Goal: Communication & Community: Share content

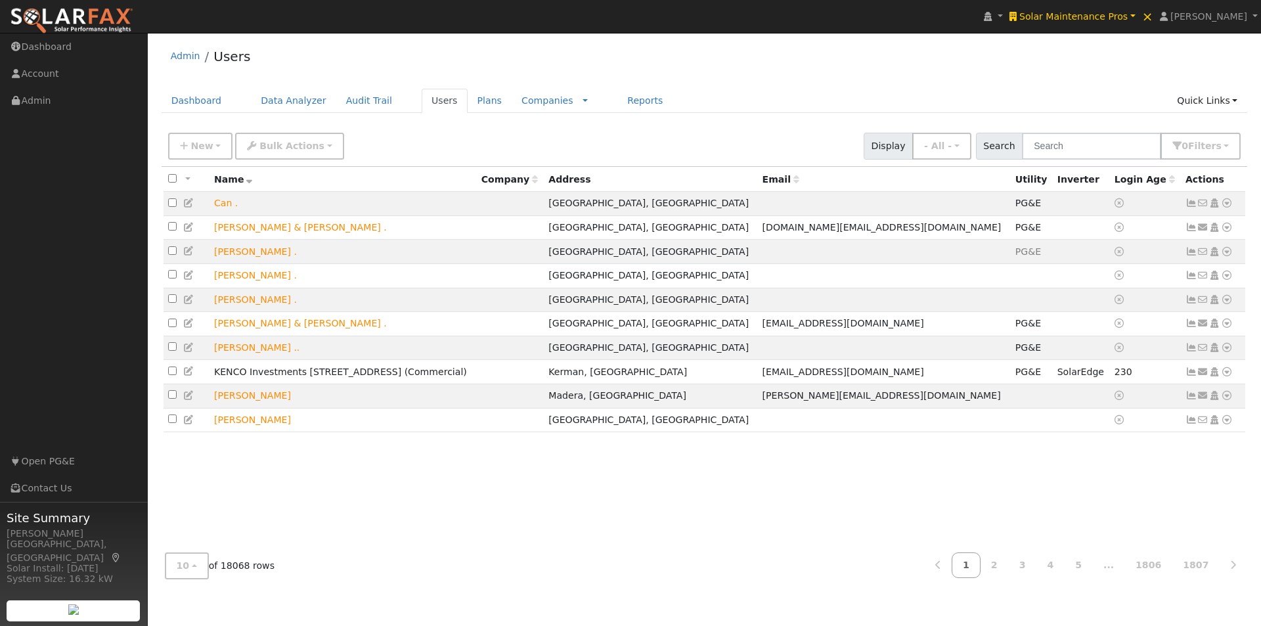
click at [1105, 18] on span "Solar Maintenance Pros" at bounding box center [1073, 16] width 108 height 11
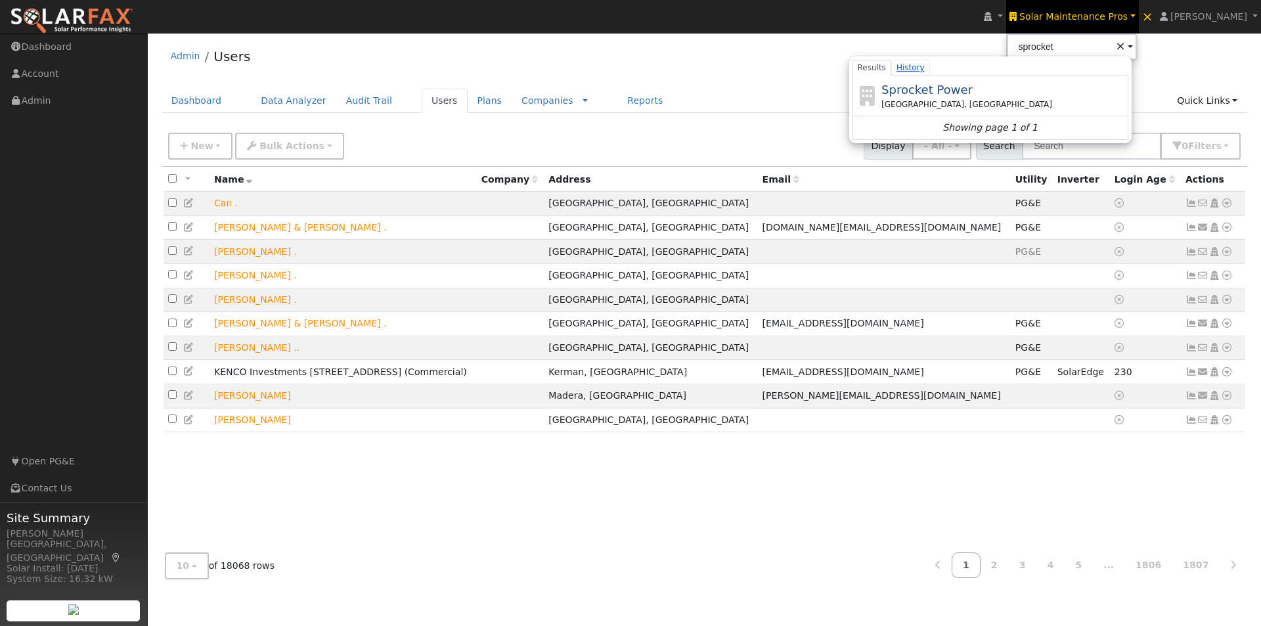
drag, startPoint x: 950, startPoint y: 89, endPoint x: 954, endPoint y: 75, distance: 14.8
click at [952, 83] on span "Sprocket Power" at bounding box center [926, 90] width 91 height 14
type input "Sprocket Power"
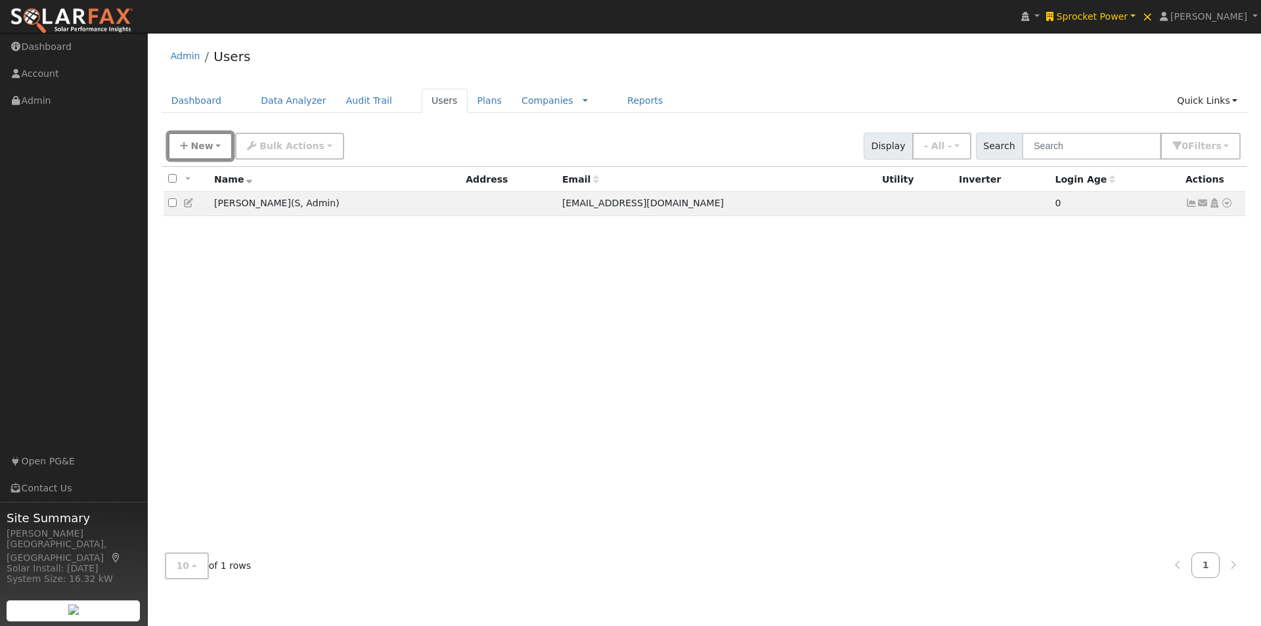
click at [193, 146] on span "New" at bounding box center [201, 146] width 22 height 11
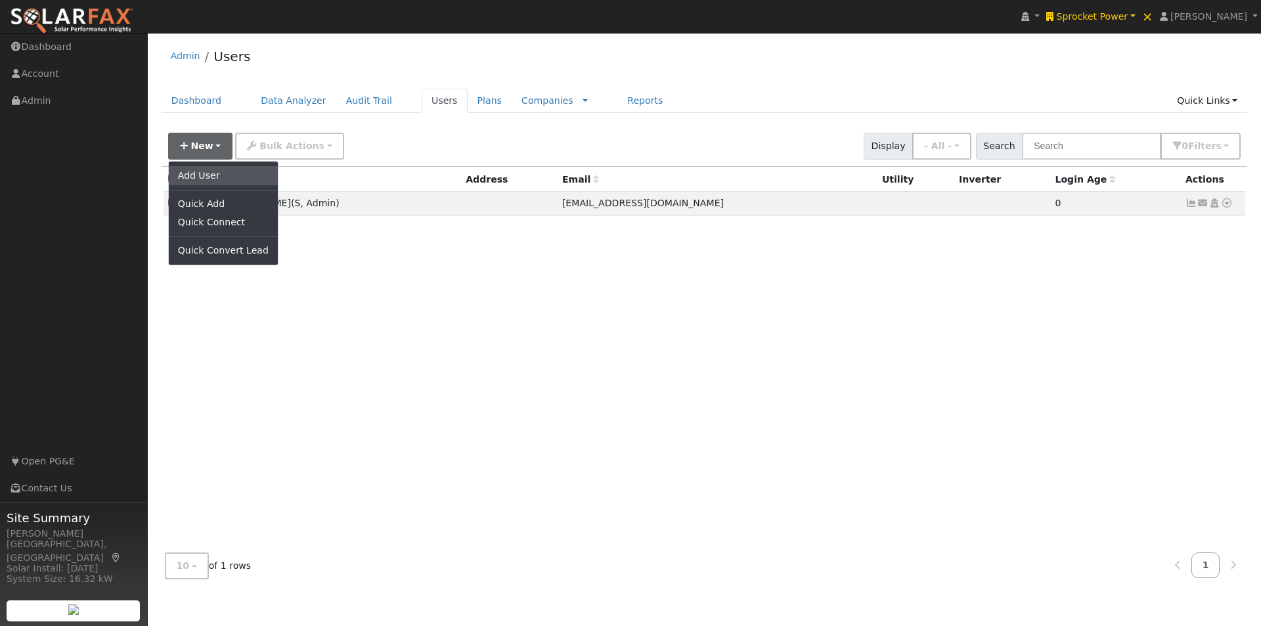
click at [199, 173] on link "Add User" at bounding box center [223, 175] width 109 height 18
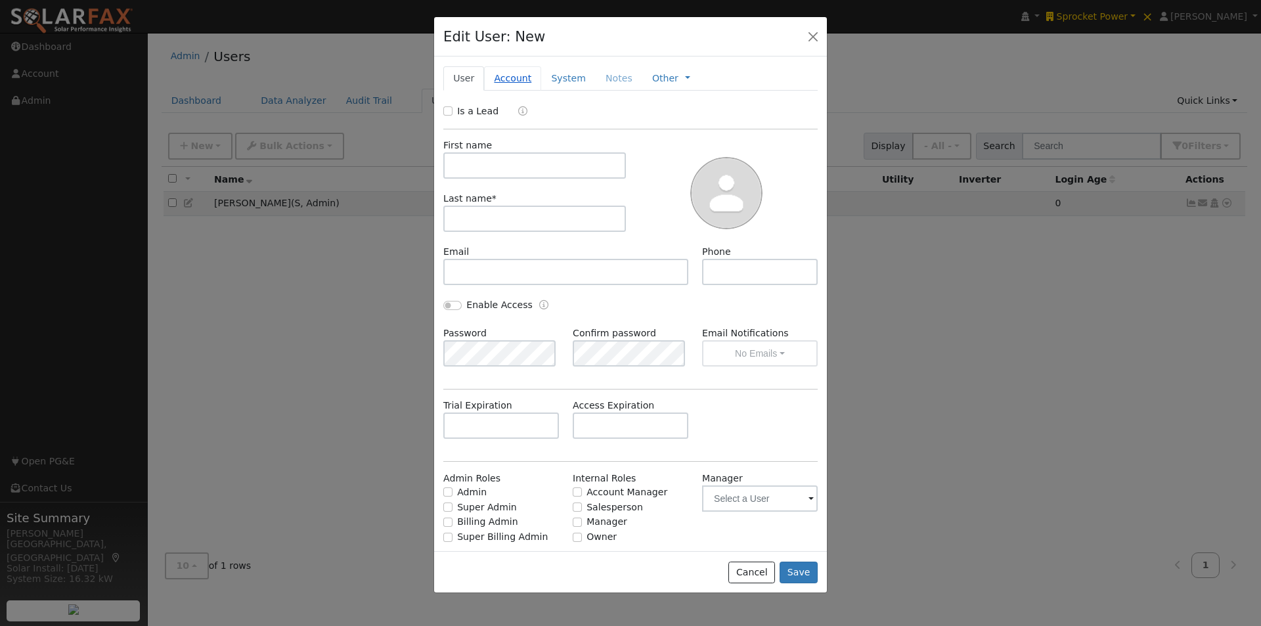
click at [512, 78] on link "Account" at bounding box center [512, 78] width 57 height 24
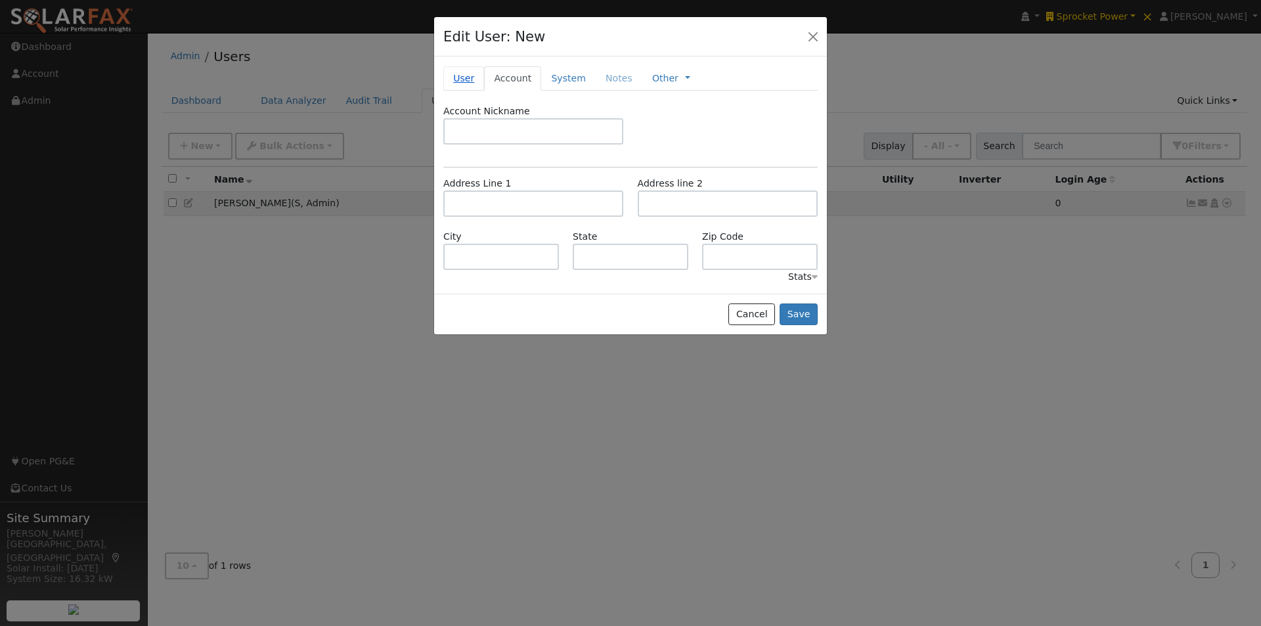
click at [461, 81] on link "User" at bounding box center [463, 78] width 41 height 24
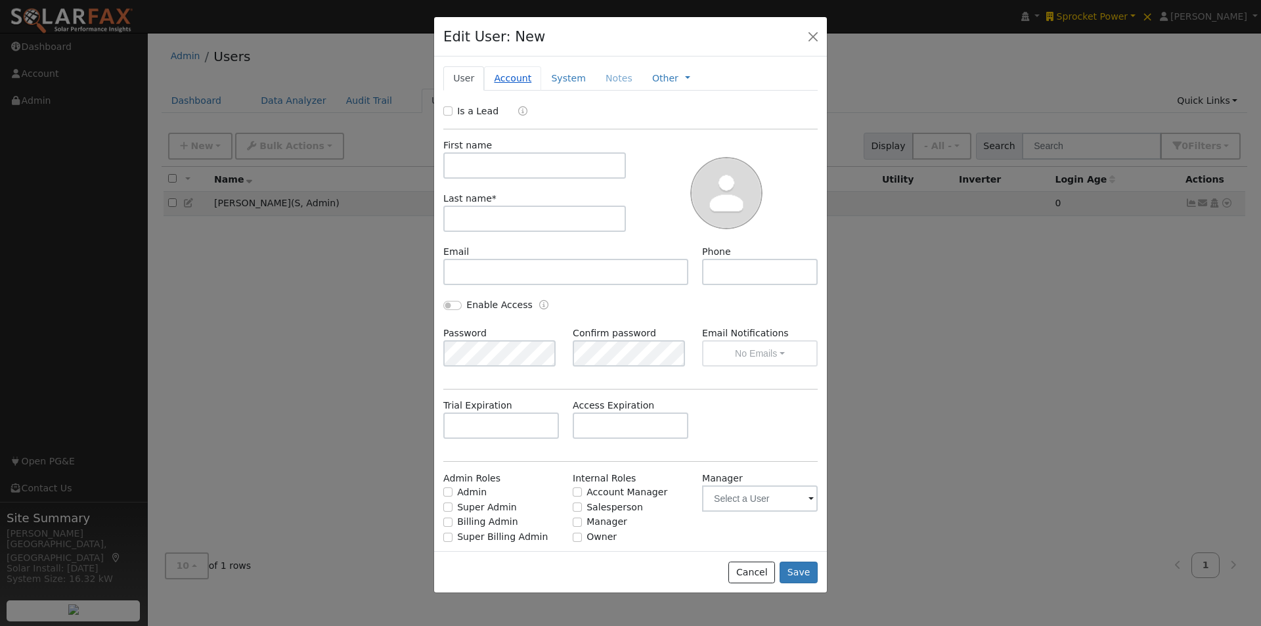
click at [504, 81] on link "Account" at bounding box center [512, 78] width 57 height 24
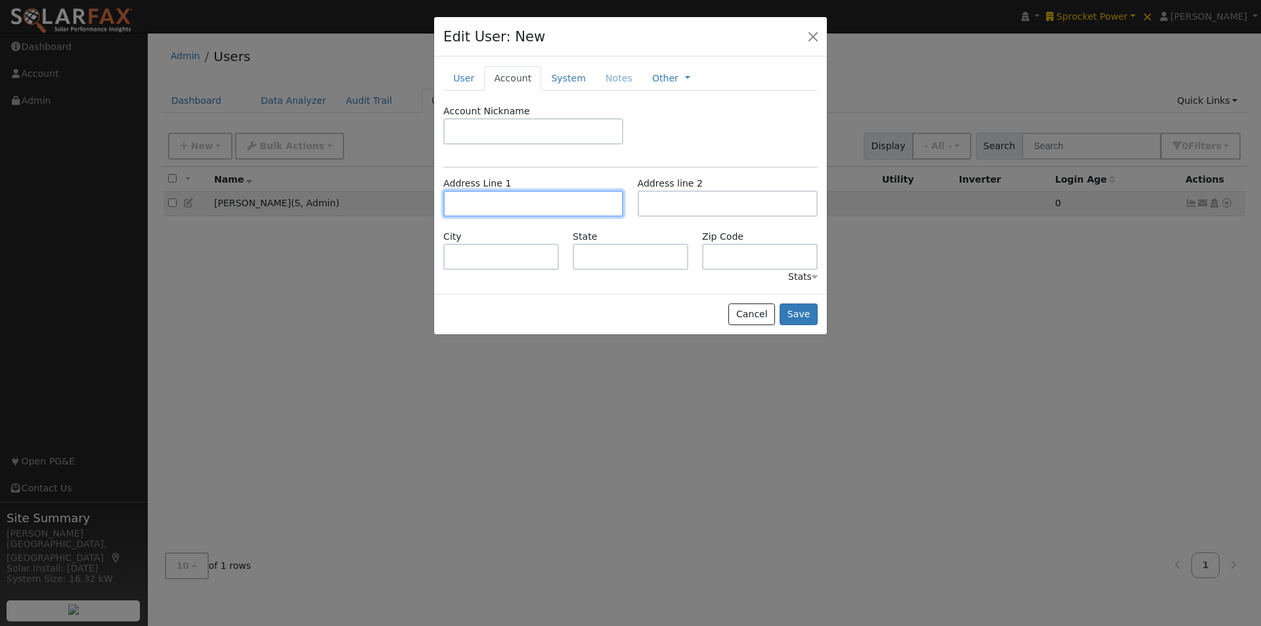
click at [487, 201] on input "text" at bounding box center [533, 203] width 180 height 26
click at [753, 309] on button "Cancel" at bounding box center [751, 314] width 47 height 22
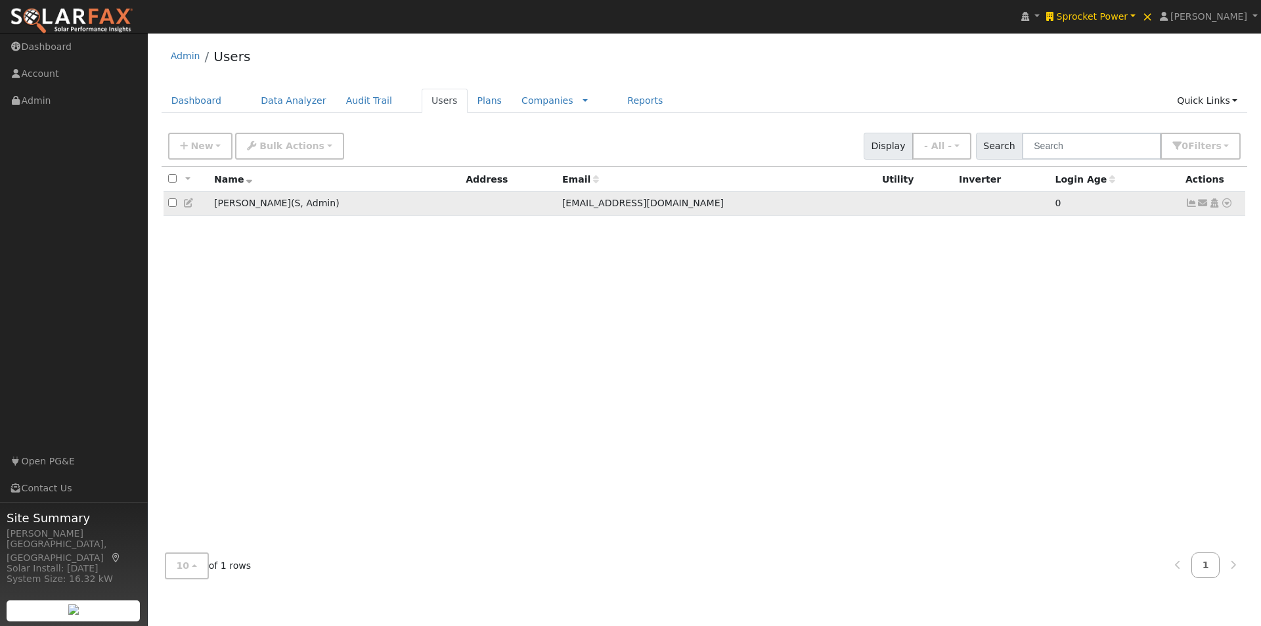
click at [1202, 204] on icon at bounding box center [1203, 202] width 12 height 9
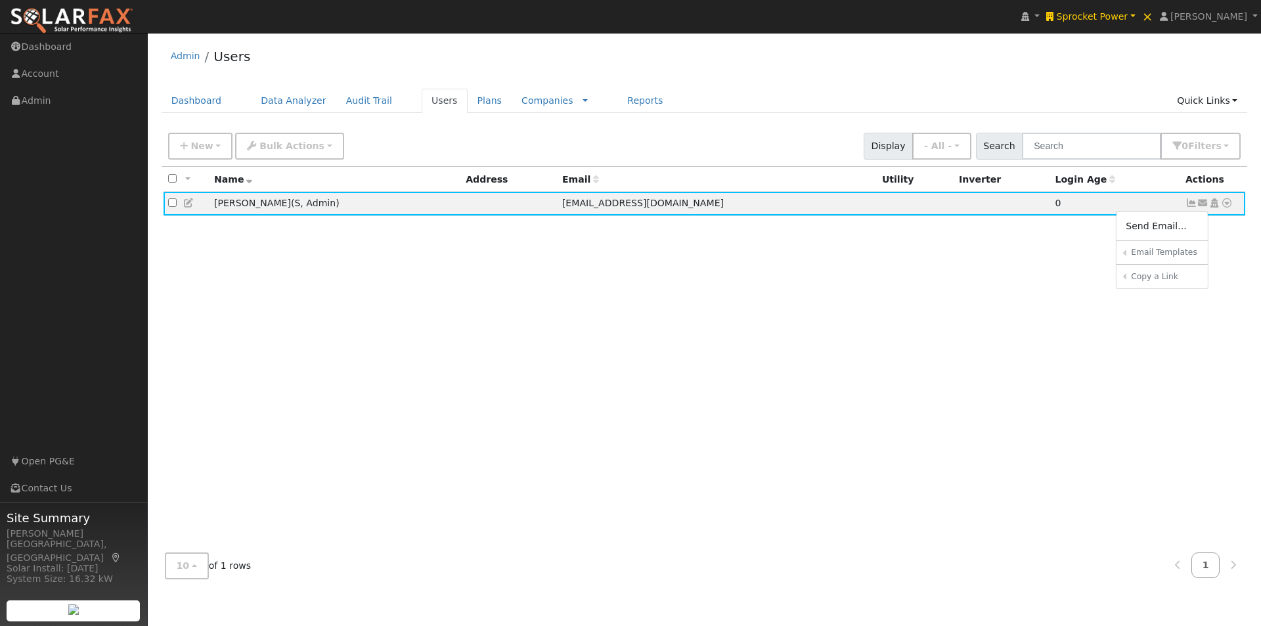
click at [822, 332] on div "All None All on page None on page Name Address Email Utility Inverter Login Age…" at bounding box center [705, 355] width 1086 height 376
click at [189, 203] on icon at bounding box center [189, 202] width 12 height 9
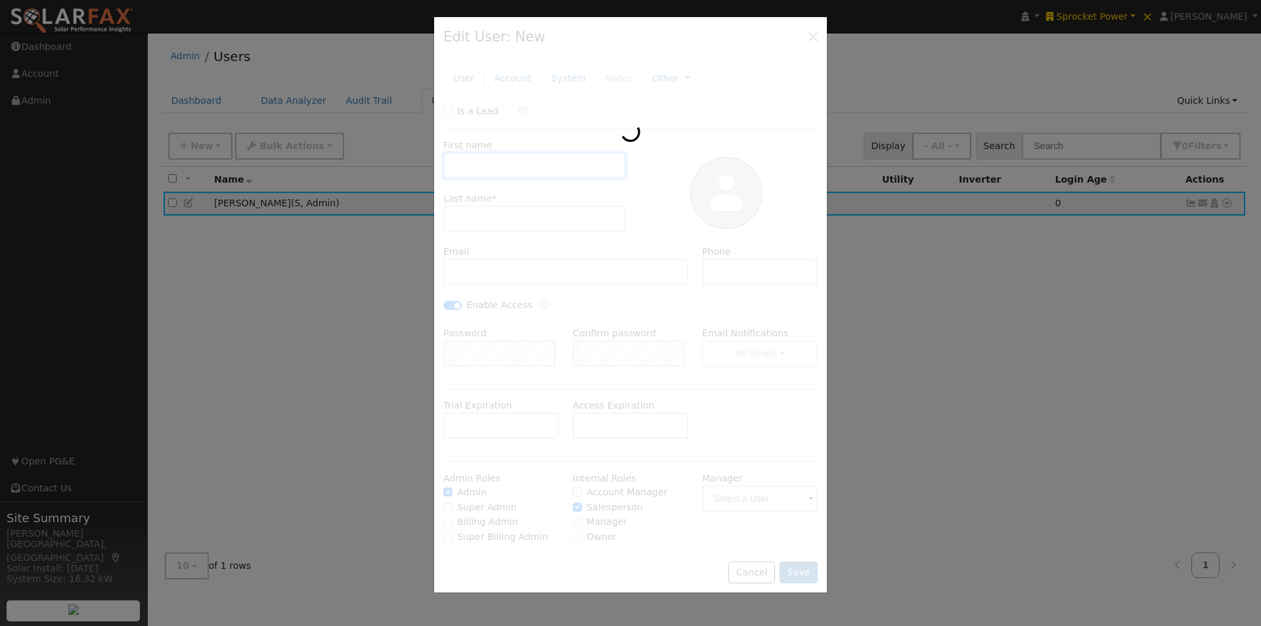
type input "[PERSON_NAME]"
type input "Berglas"
type input "[EMAIL_ADDRESS][DOMAIN_NAME]"
type input "[PHONE_NUMBER]"
checkbox input "true"
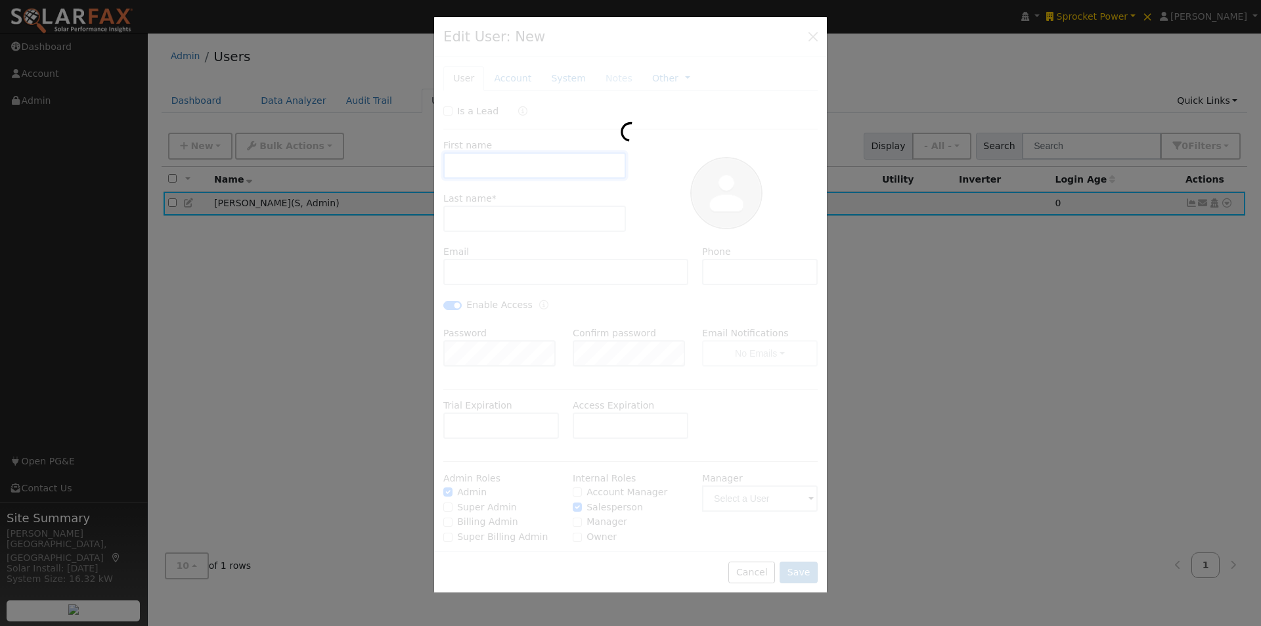
checkbox input "true"
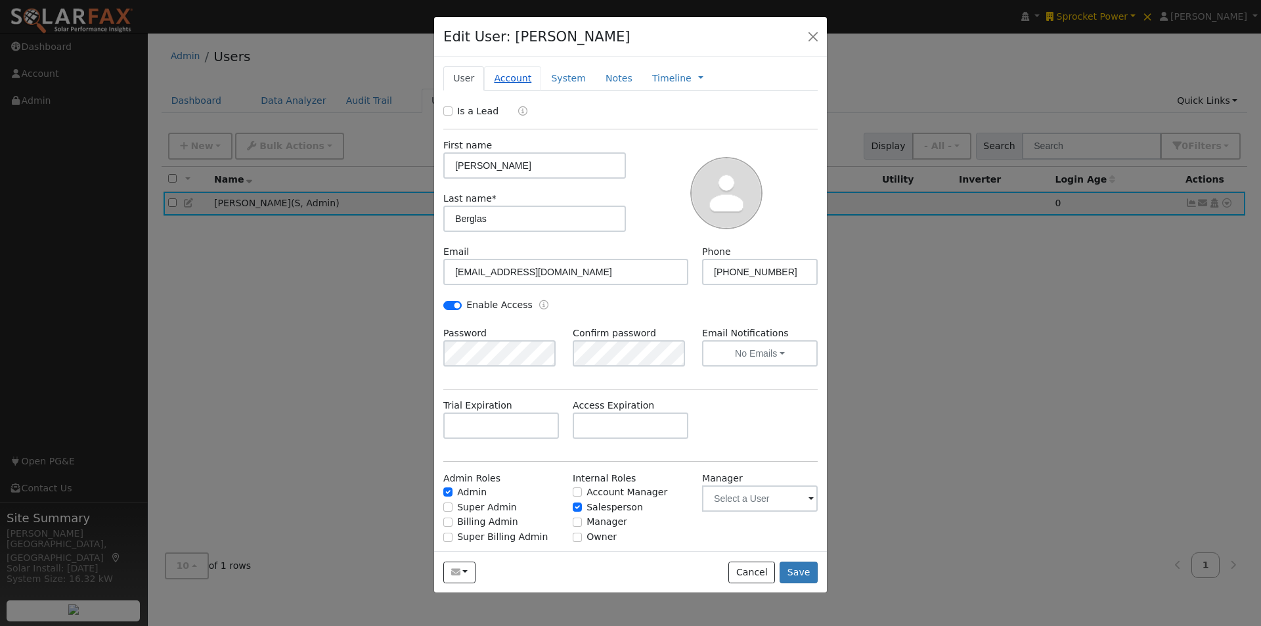
click at [502, 75] on link "Account" at bounding box center [512, 78] width 57 height 24
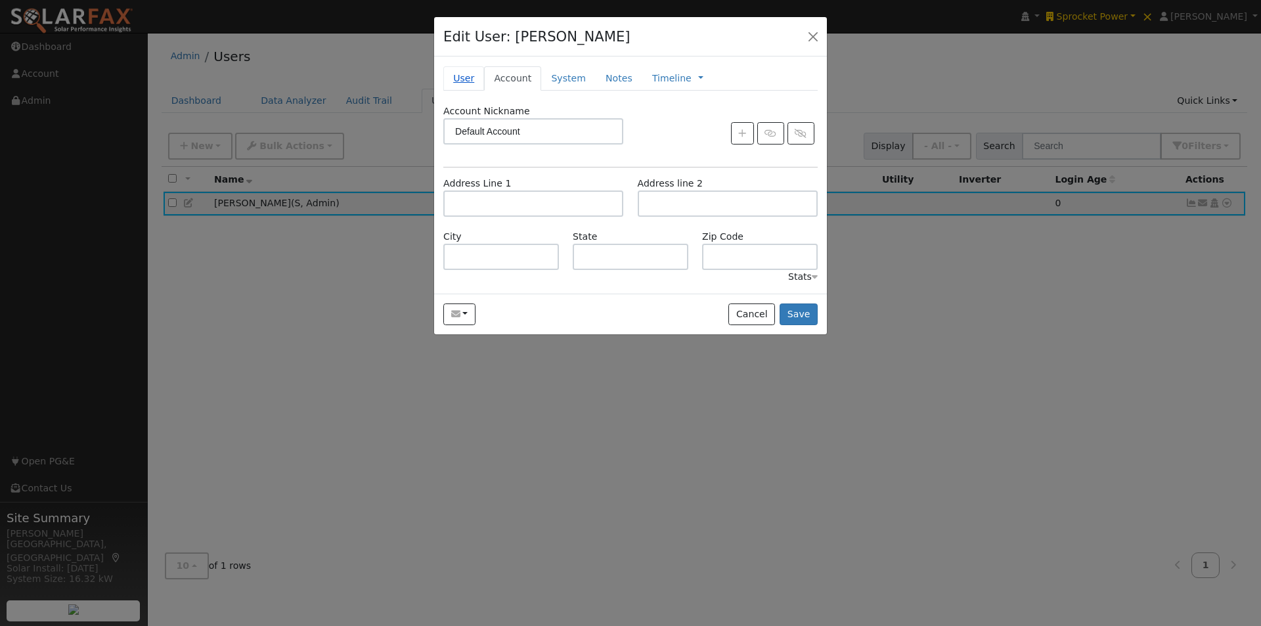
click at [465, 83] on link "User" at bounding box center [463, 78] width 41 height 24
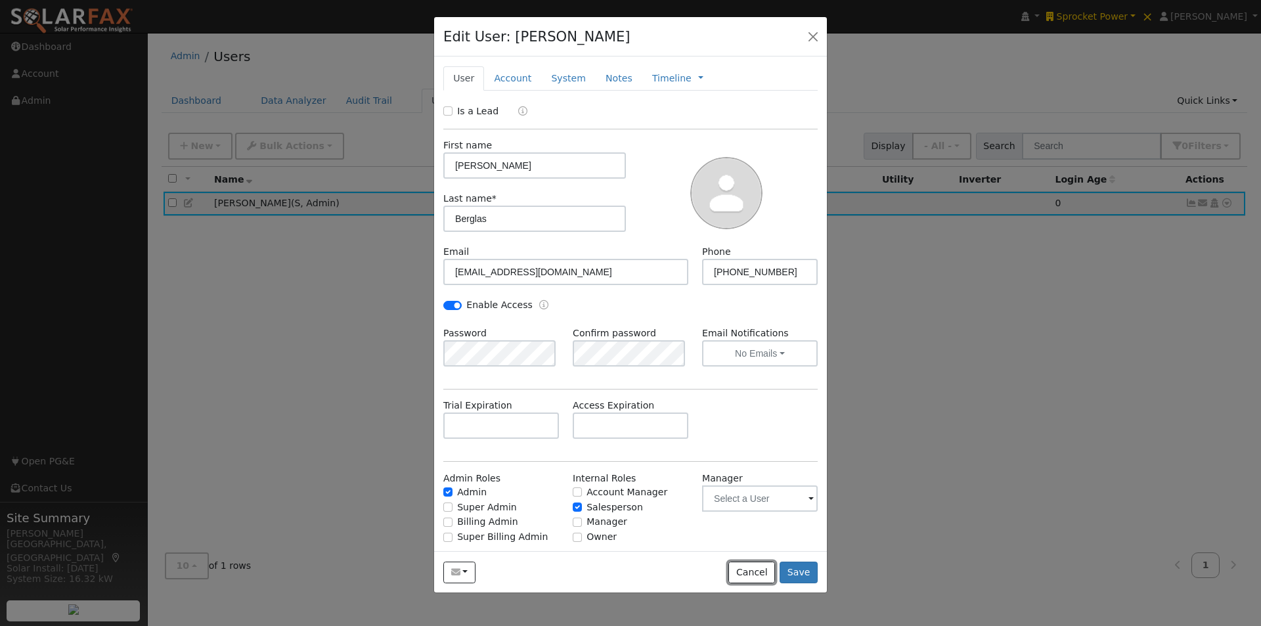
drag, startPoint x: 773, startPoint y: 570, endPoint x: 665, endPoint y: 431, distance: 176.0
click at [769, 563] on button "Cancel" at bounding box center [751, 573] width 47 height 22
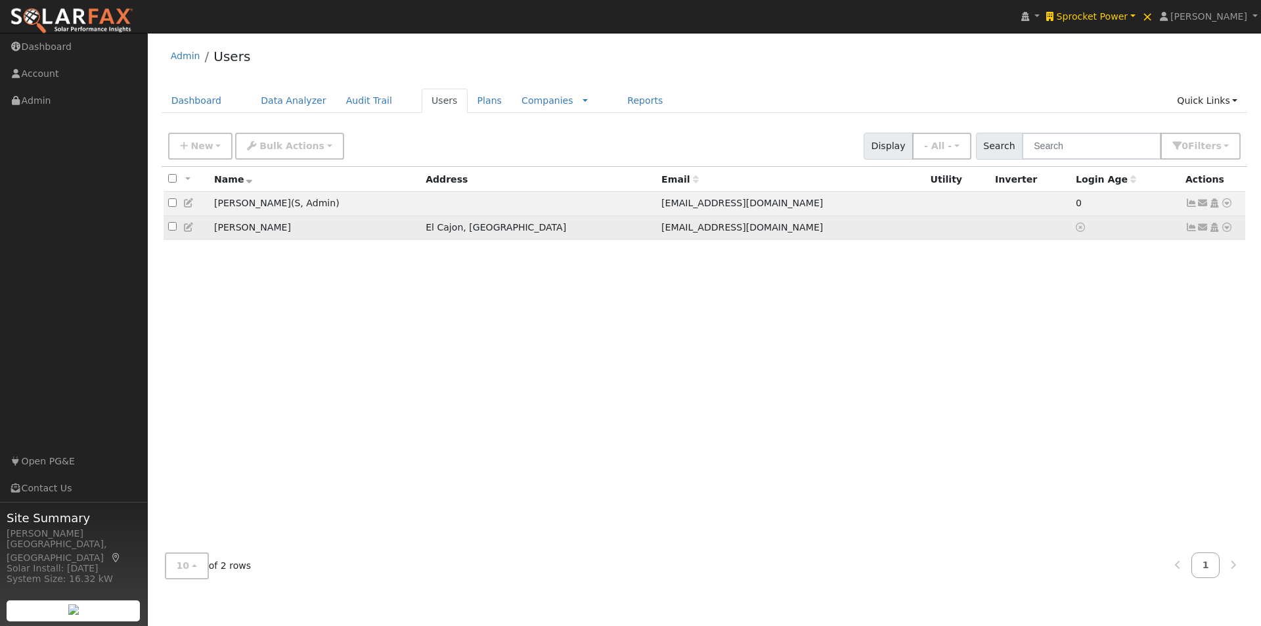
click at [188, 229] on icon at bounding box center [189, 227] width 12 height 9
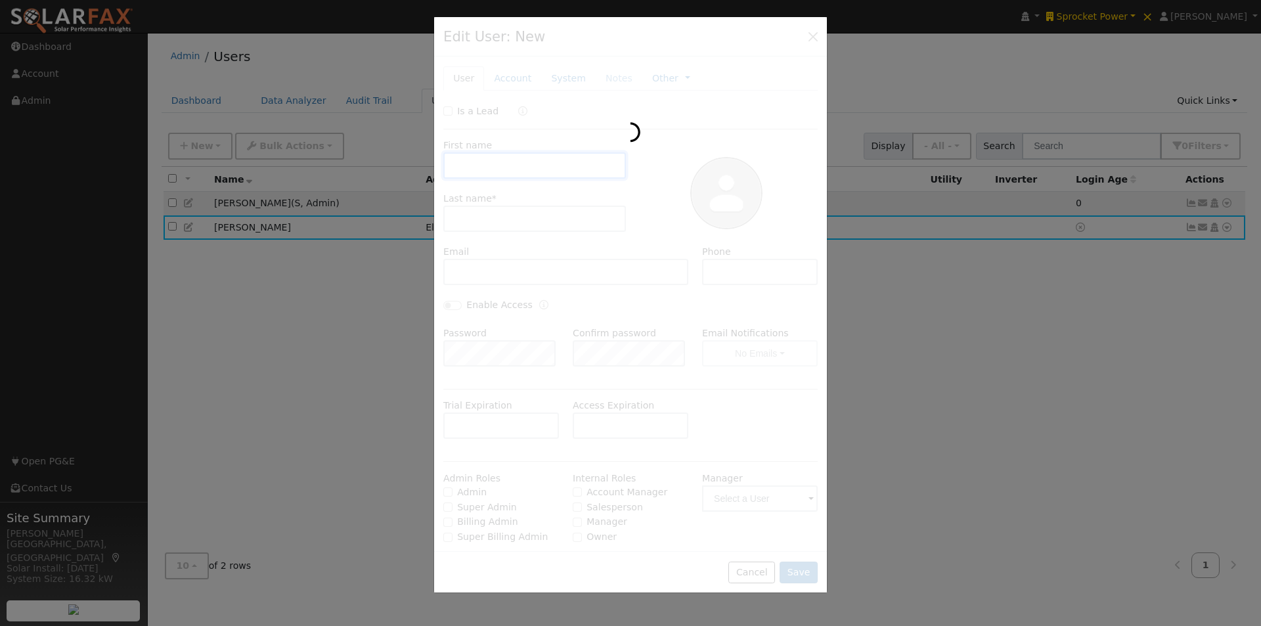
type input "[PERSON_NAME]"
type input "[EMAIL_ADDRESS][DOMAIN_NAME]"
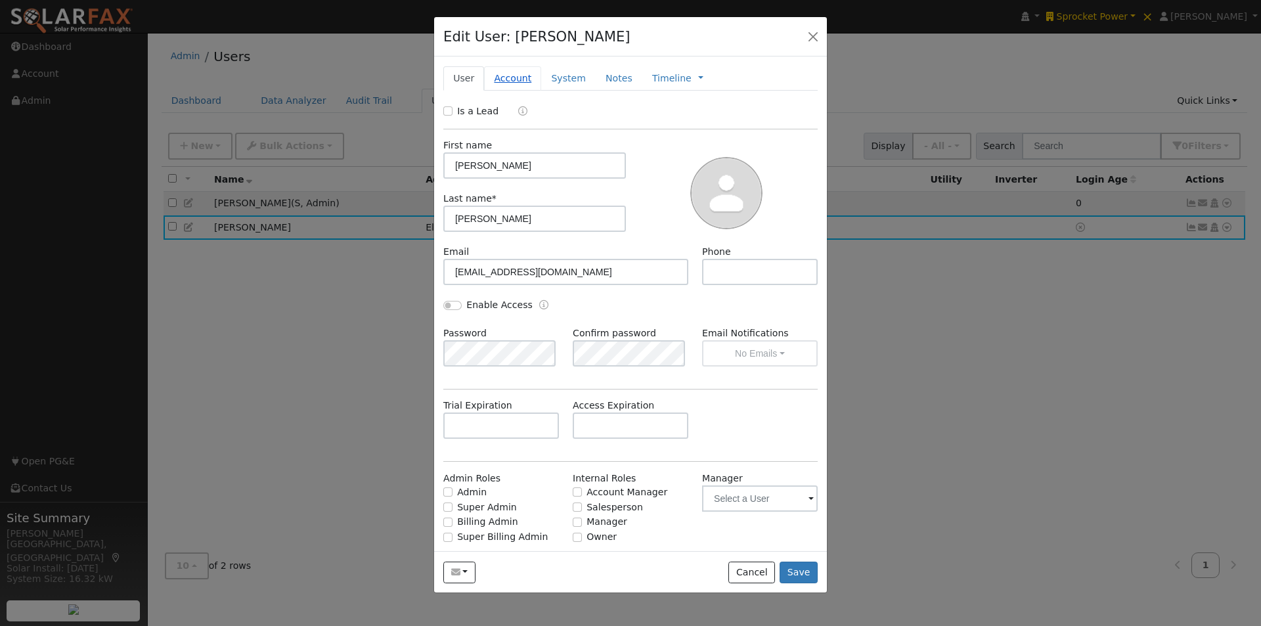
click at [502, 76] on link "Account" at bounding box center [512, 78] width 57 height 24
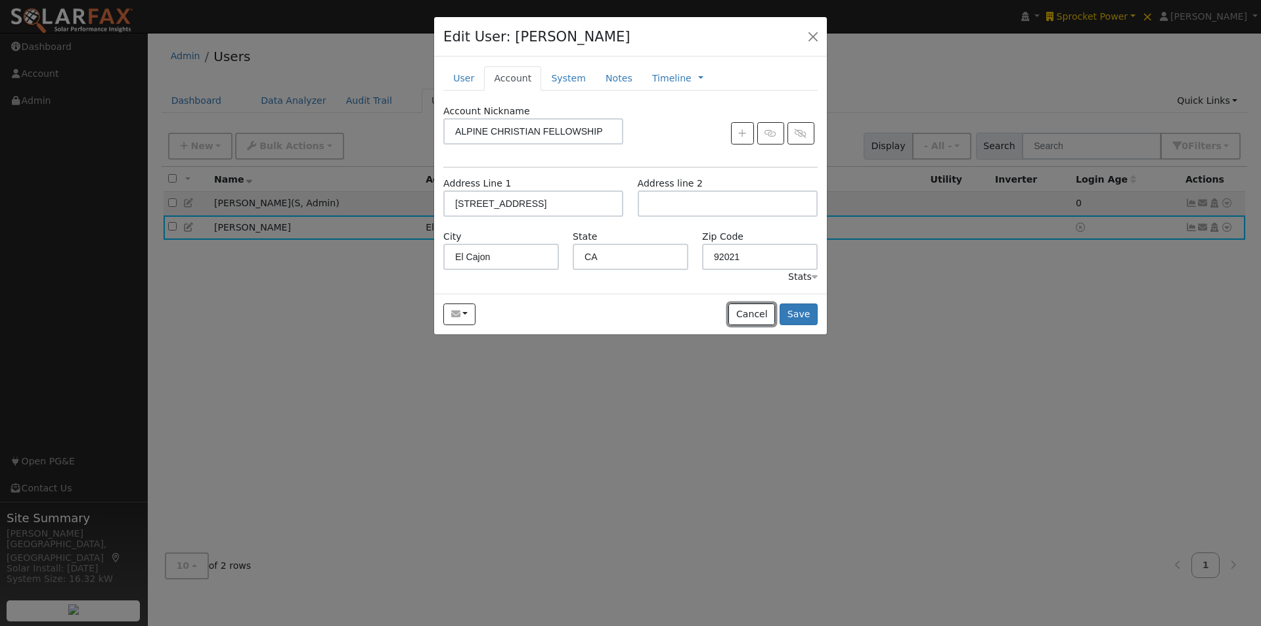
drag, startPoint x: 754, startPoint y: 315, endPoint x: 766, endPoint y: 310, distance: 12.9
click at [757, 316] on button "Cancel" at bounding box center [751, 314] width 47 height 22
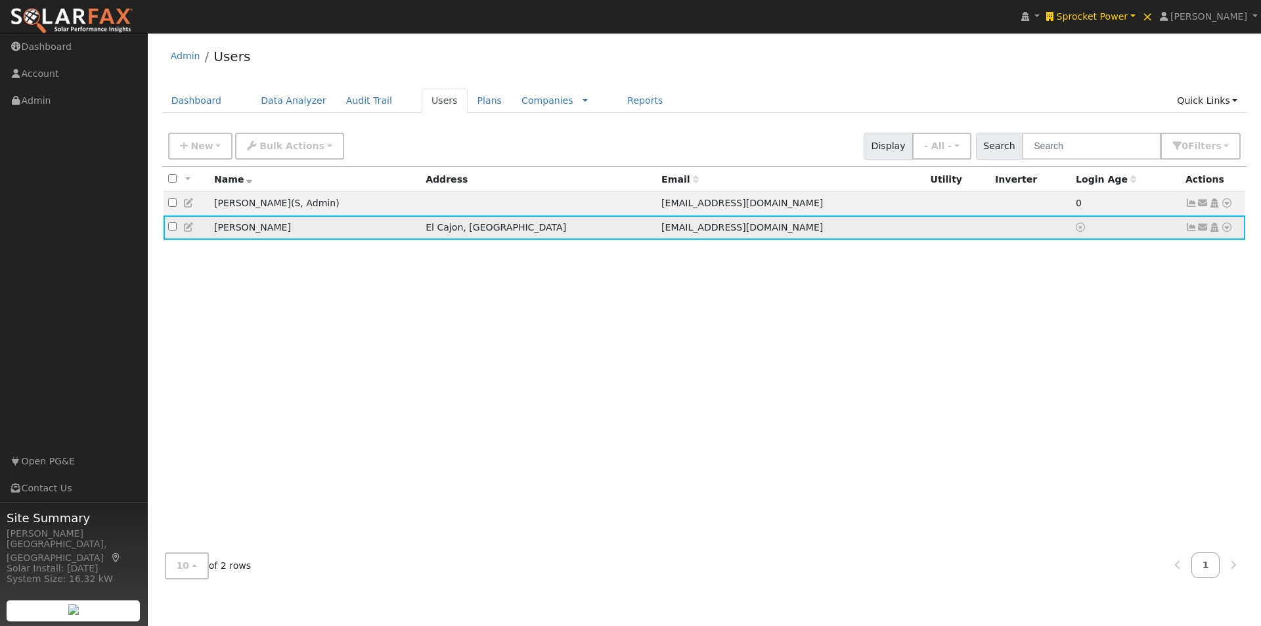
click at [1202, 231] on icon at bounding box center [1203, 227] width 12 height 9
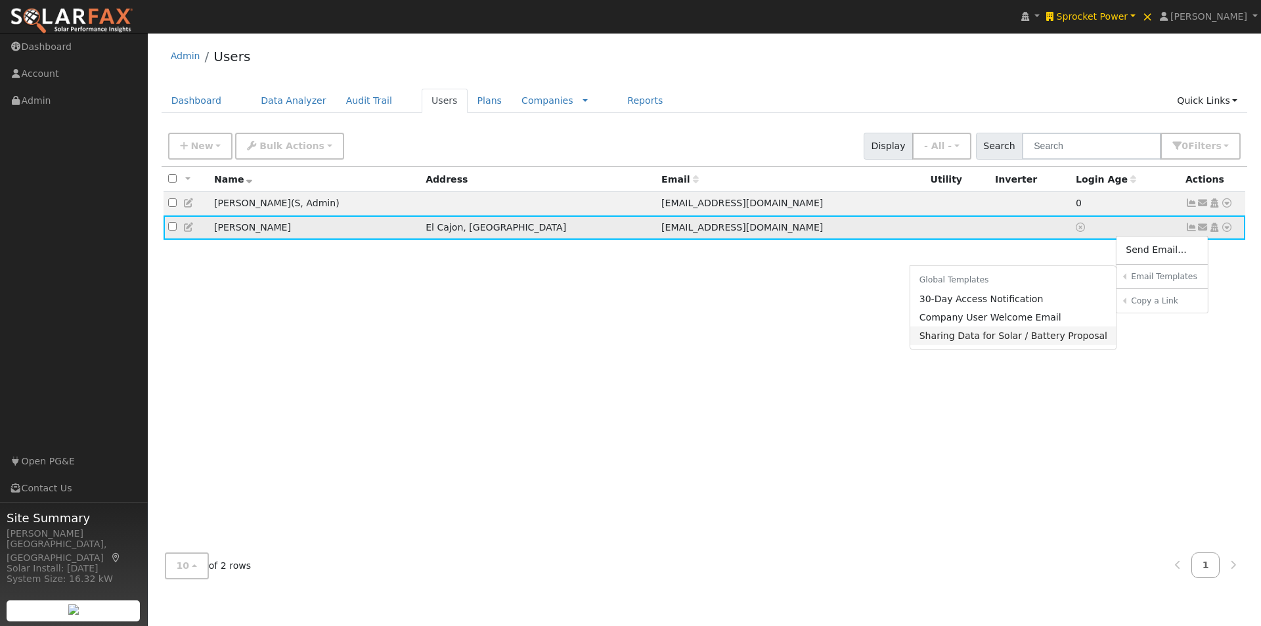
click at [964, 340] on link "Sharing Data for Solar / Battery Proposal" at bounding box center [1013, 335] width 207 height 18
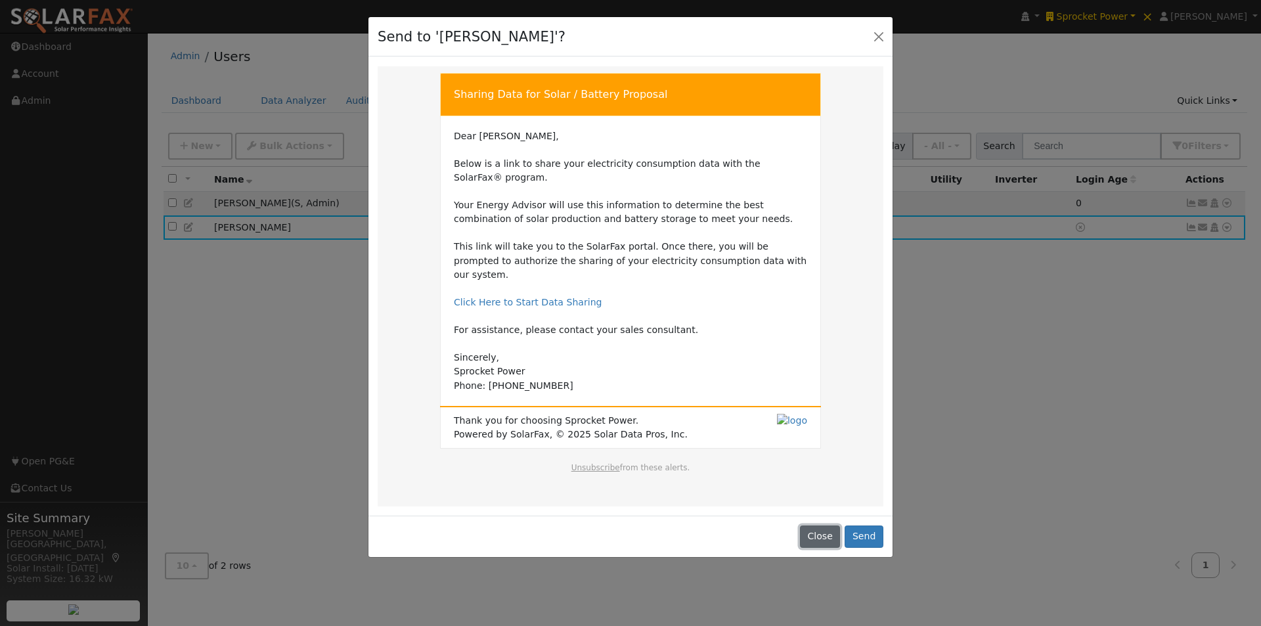
click at [822, 525] on button "Close" at bounding box center [820, 536] width 40 height 22
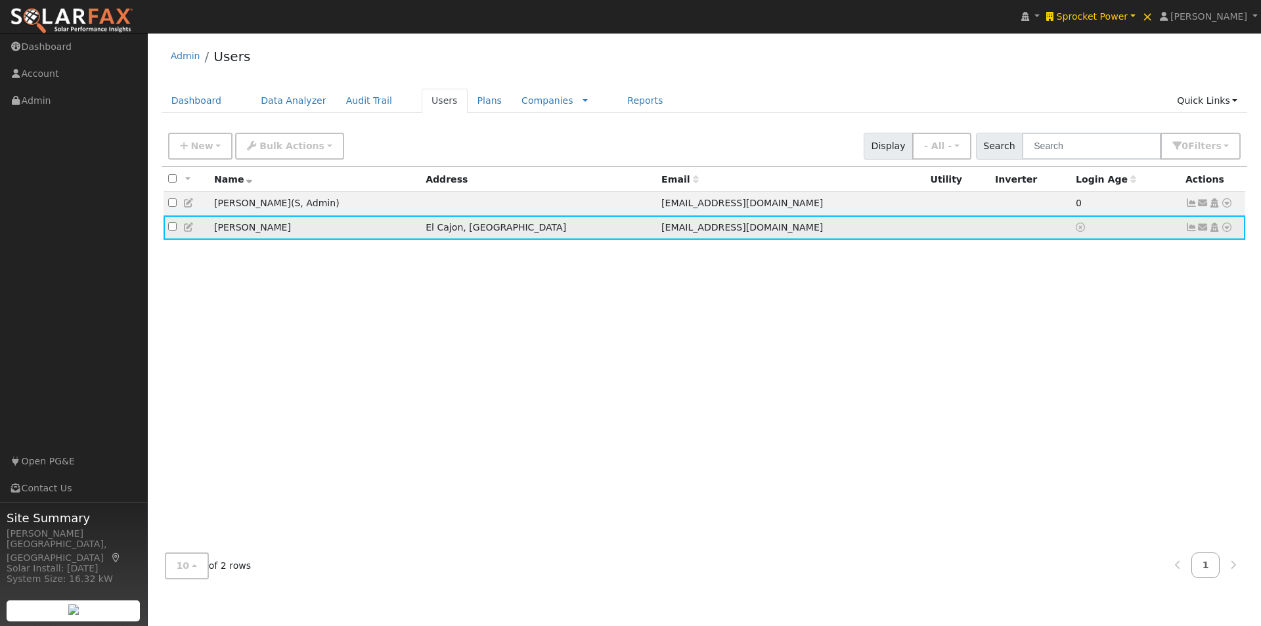
click at [172, 229] on input "checkbox" at bounding box center [172, 226] width 9 height 9
checkbox input "true"
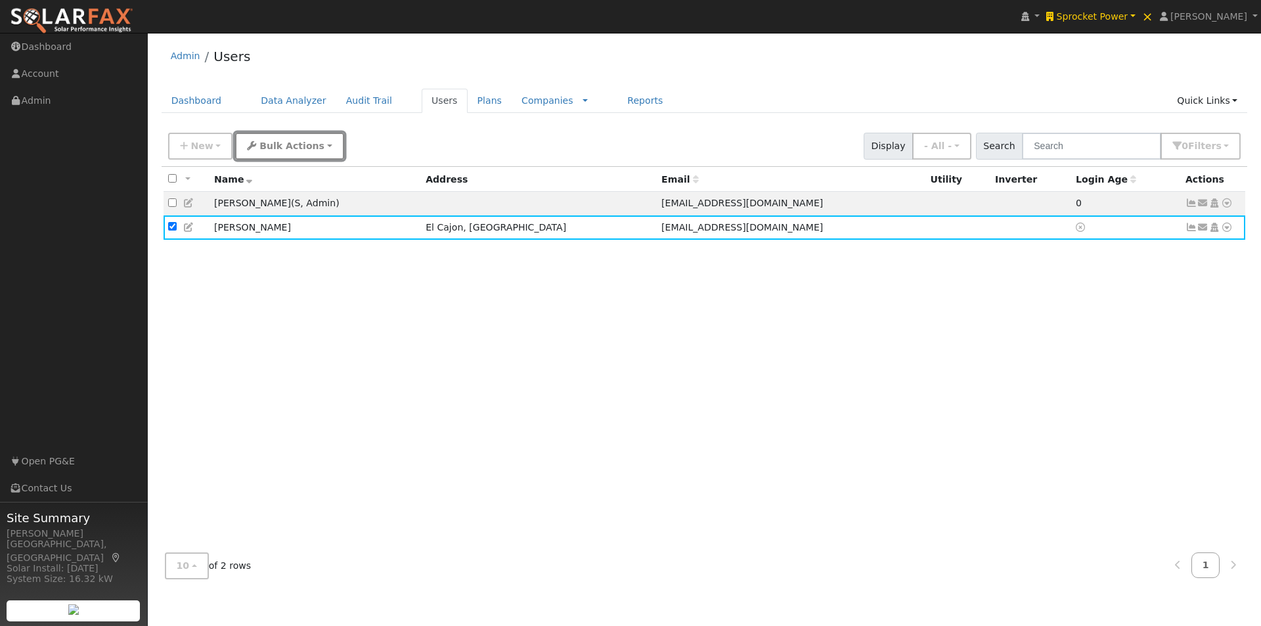
click at [273, 144] on span "Bulk Actions" at bounding box center [291, 146] width 65 height 11
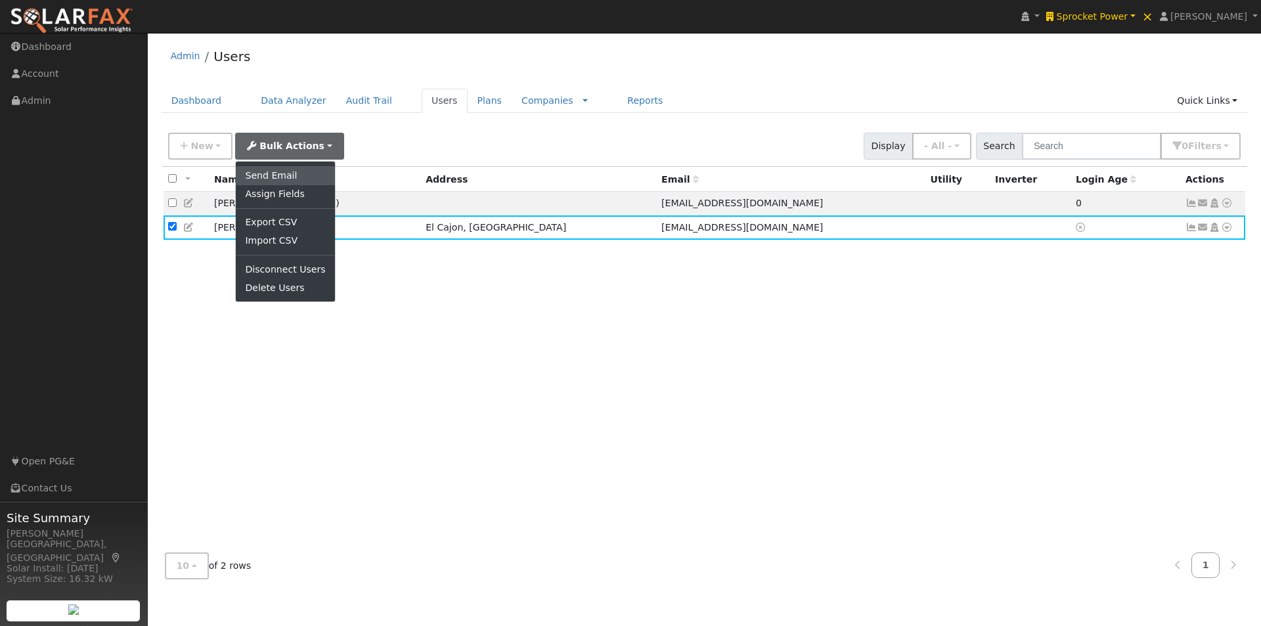
click at [263, 174] on link "Send Email" at bounding box center [285, 175] width 99 height 18
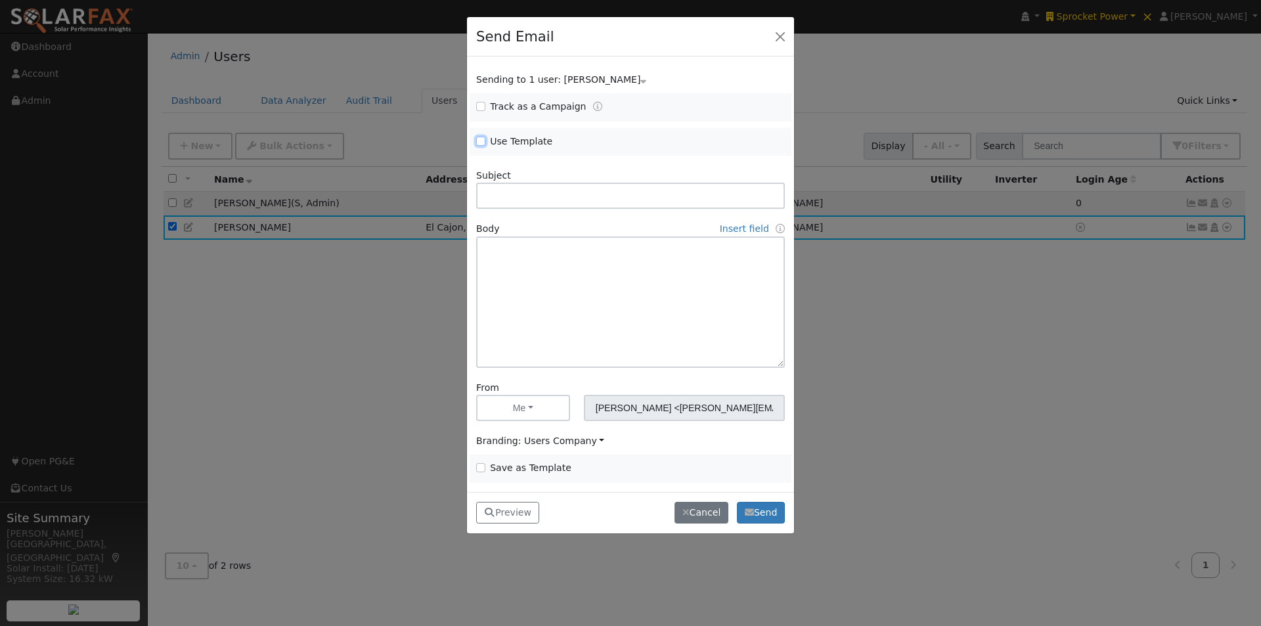
click at [479, 139] on input "Use Template" at bounding box center [480, 141] width 9 height 9
checkbox input "true"
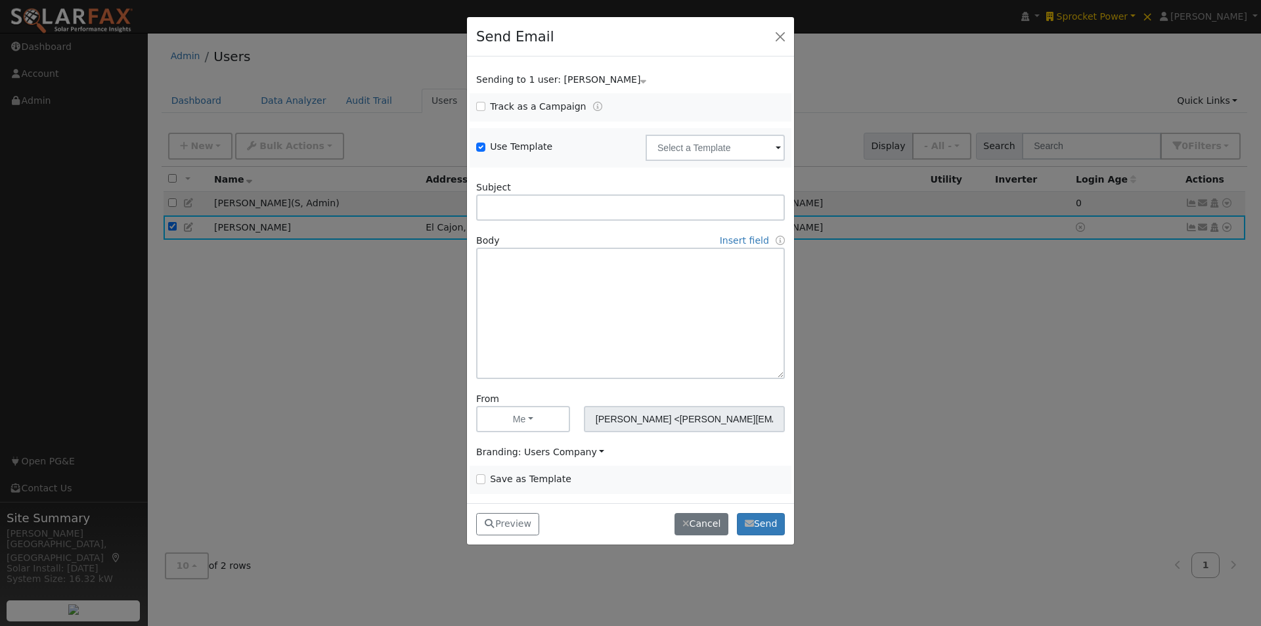
click at [776, 148] on span at bounding box center [778, 148] width 5 height 15
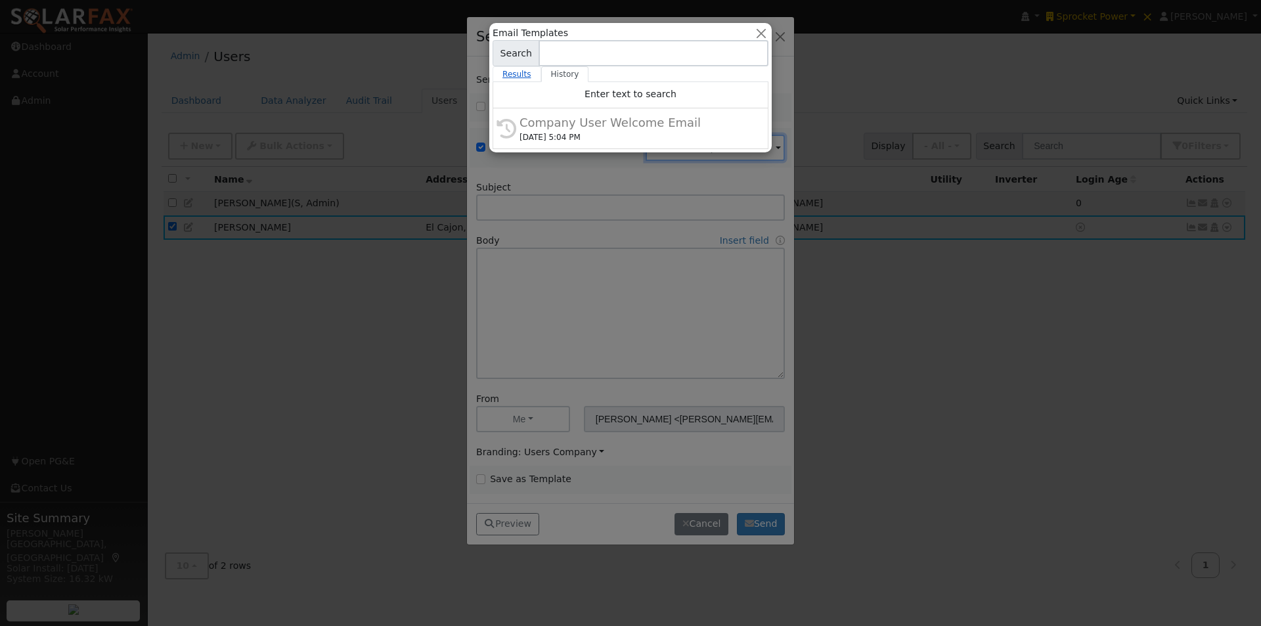
click at [511, 72] on link "Results" at bounding box center [517, 74] width 49 height 16
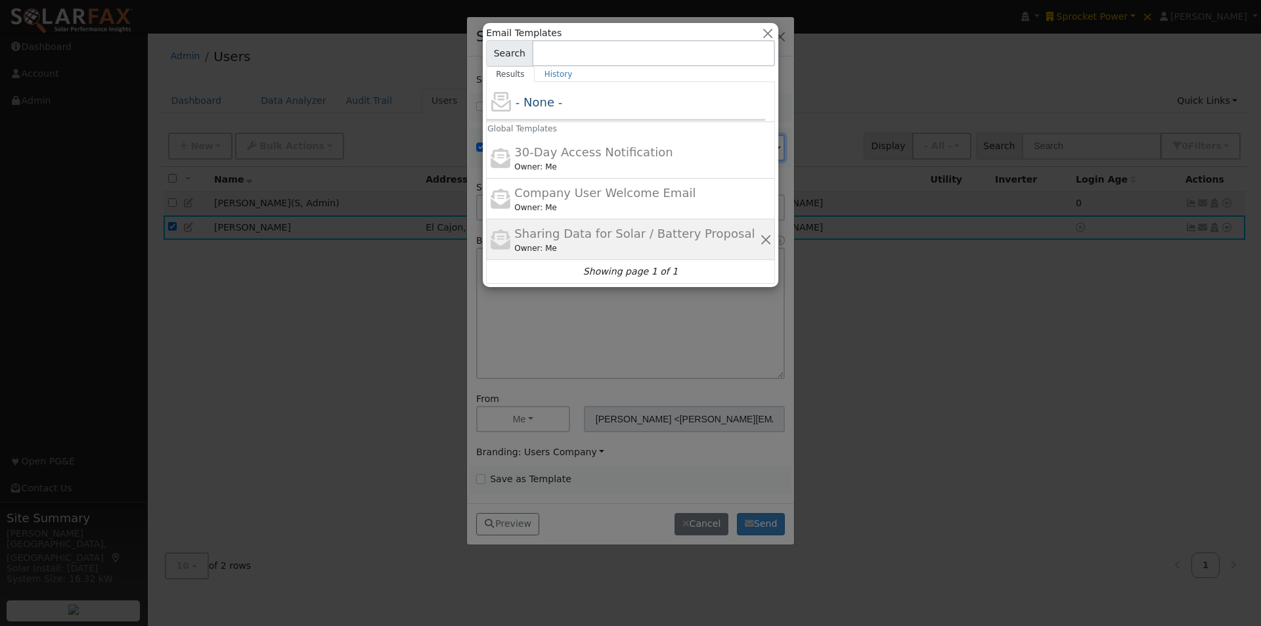
click at [571, 232] on span "Sharing Data for Solar / Battery Proposal" at bounding box center [634, 234] width 240 height 14
type input "Sharing Data for Solar / Battery Proposal"
type textarea "Dear {user_fname}, Below is a link to share your electricity consumption data w…"
type input "Sprocket Power <solarfax@solardatapros.com>"
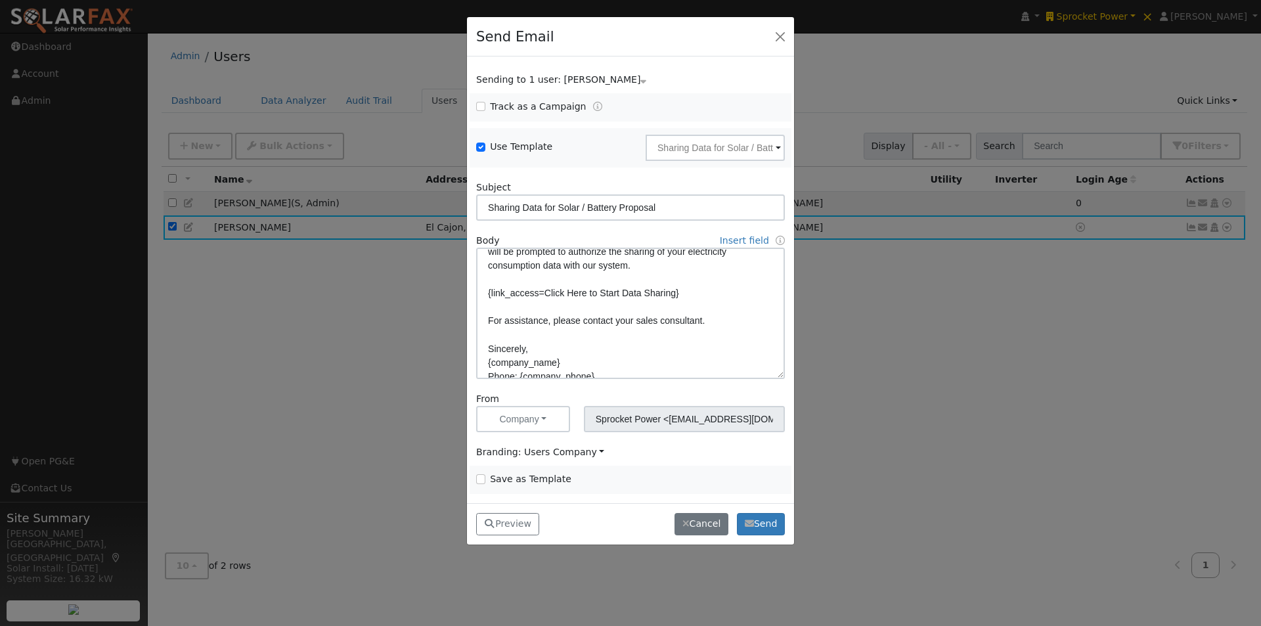
scroll to position [159, 0]
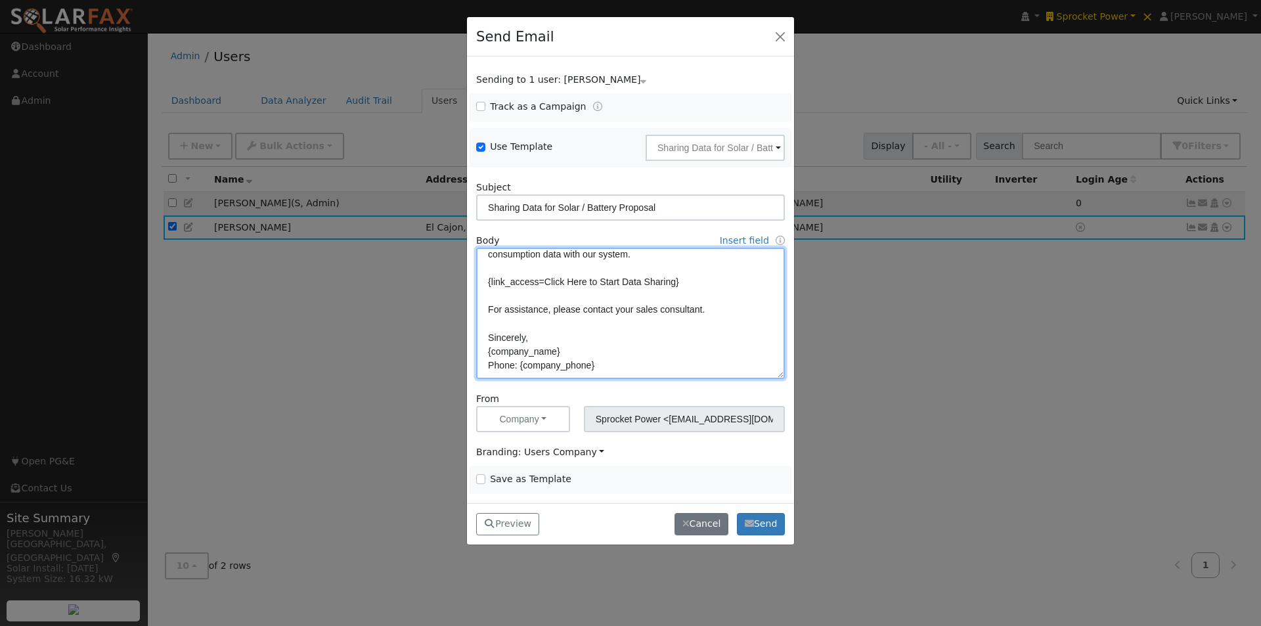
click at [561, 338] on textarea "Dear {user_fname}, Below is a link to share your electricity consumption data w…" at bounding box center [630, 313] width 309 height 131
click at [745, 242] on link "Insert field" at bounding box center [744, 240] width 49 height 11
click at [553, 334] on textarea "Dear {user_fname}, Below is a link to share your electricity consumption data w…" at bounding box center [630, 313] width 309 height 131
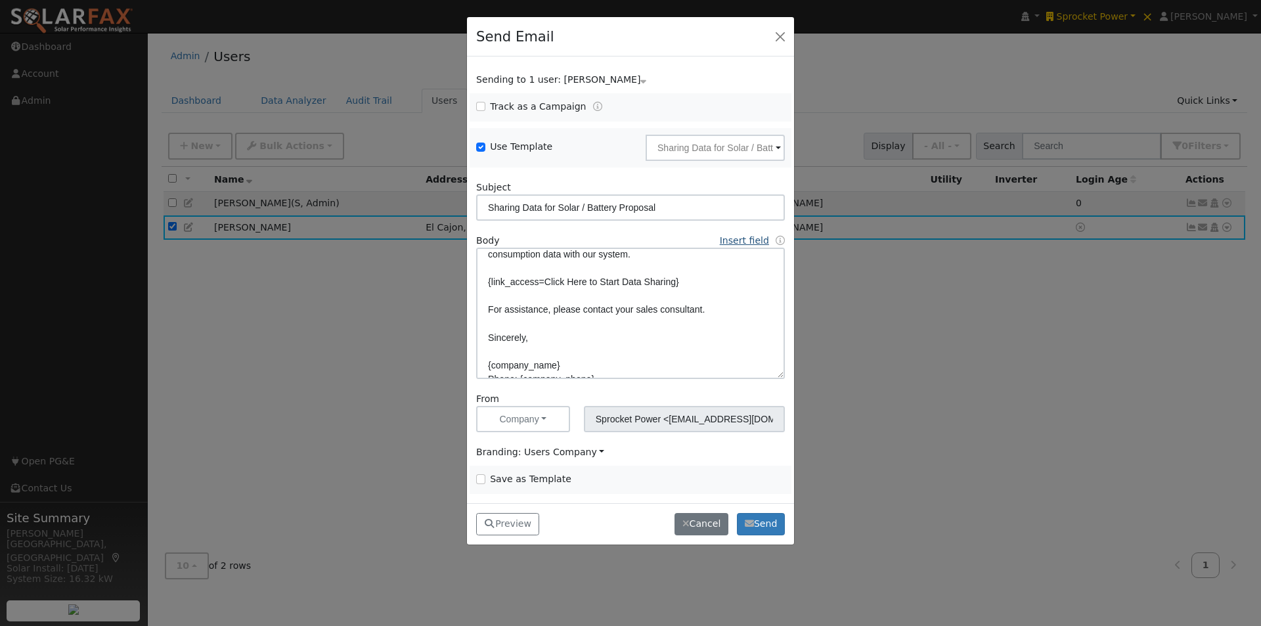
click at [747, 246] on link "Insert field" at bounding box center [744, 240] width 49 height 11
click at [613, 301] on link "Full Name" at bounding box center [631, 301] width 91 height 18
click at [743, 242] on link "Insert field" at bounding box center [744, 240] width 49 height 11
click at [609, 337] on link "Phone" at bounding box center [631, 338] width 91 height 18
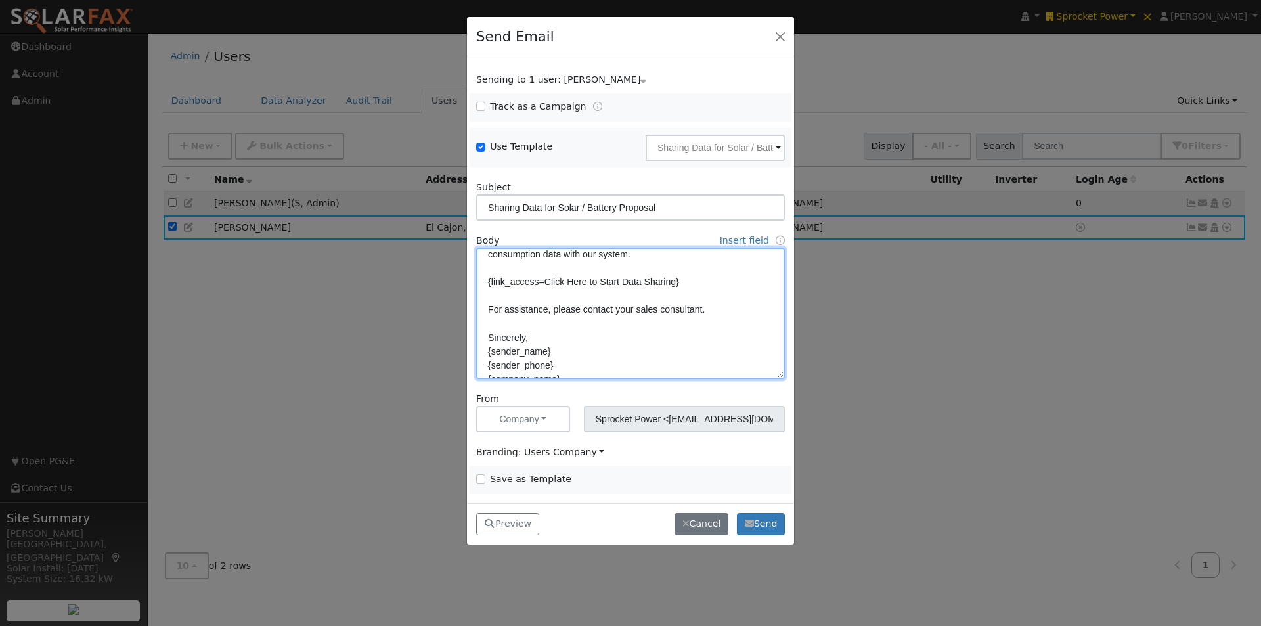
scroll to position [187, 0]
drag, startPoint x: 618, startPoint y: 366, endPoint x: 471, endPoint y: 364, distance: 147.1
click at [471, 364] on div "Body Insert field User fields First Name Full Name Email Sender fields First Na…" at bounding box center [631, 306] width 322 height 145
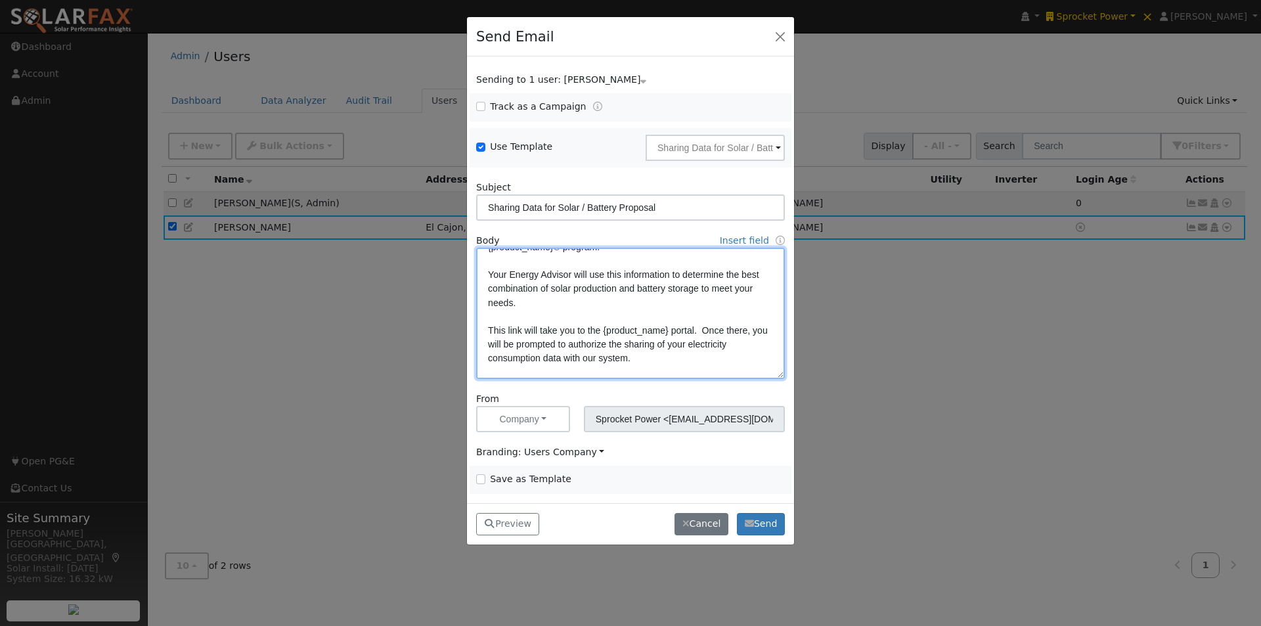
scroll to position [121, 0]
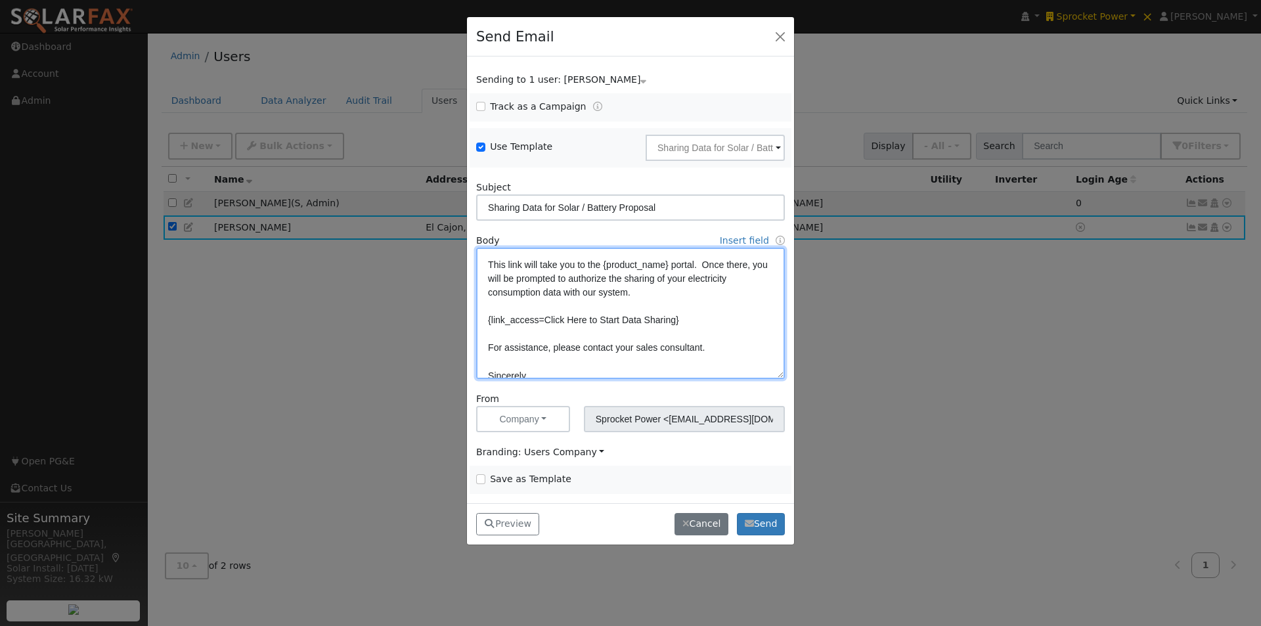
click at [703, 349] on textarea "Dear {user_fname}, Below is a link to share your electricity consumption data w…" at bounding box center [630, 313] width 309 height 131
type textarea "Dear {user_fname}, Below is a link to share your electricity consumption data w…"
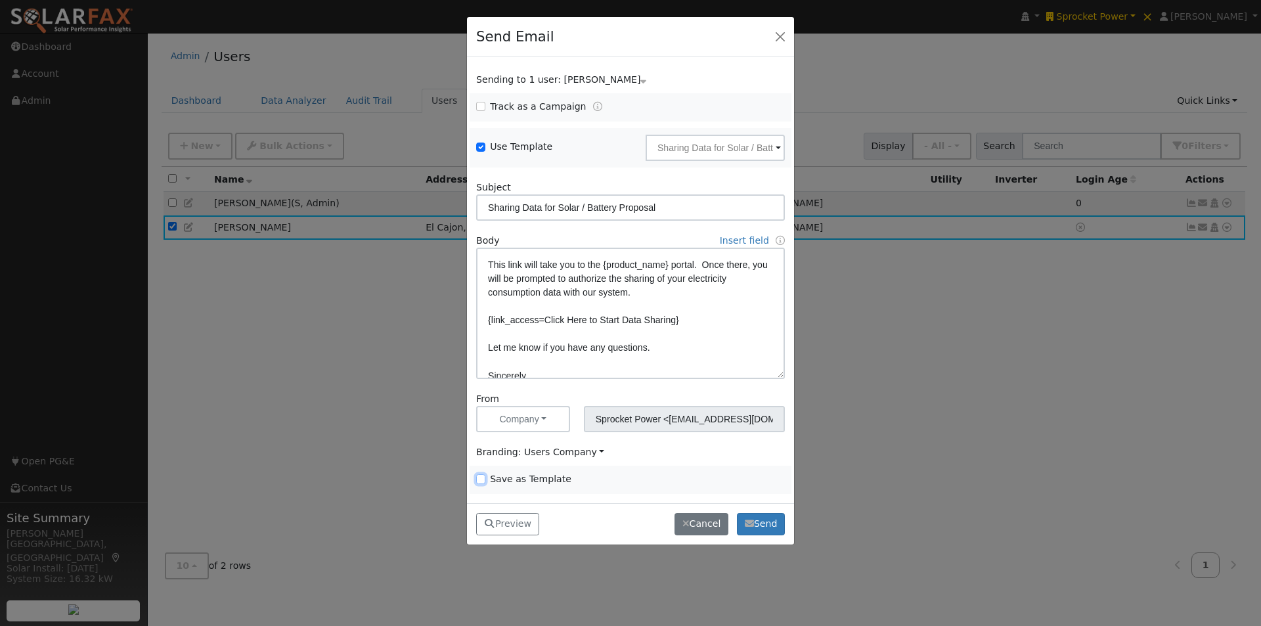
click at [481, 477] on input "Save as Template" at bounding box center [480, 478] width 9 height 9
checkbox input "true"
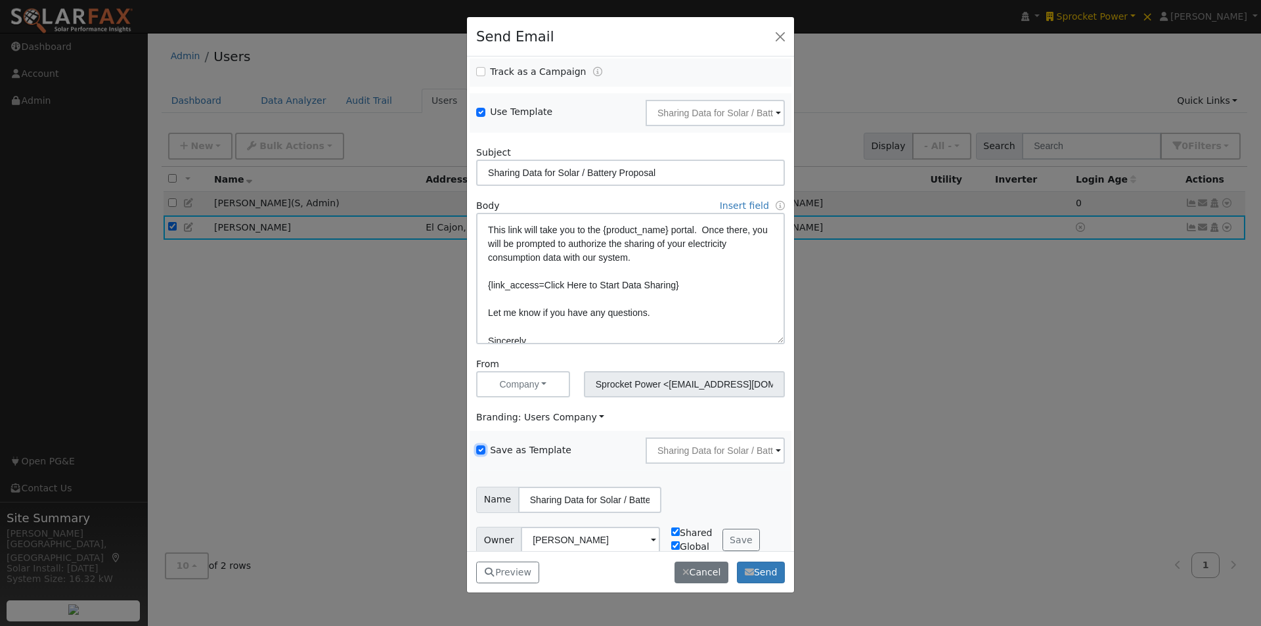
scroll to position [53, 0]
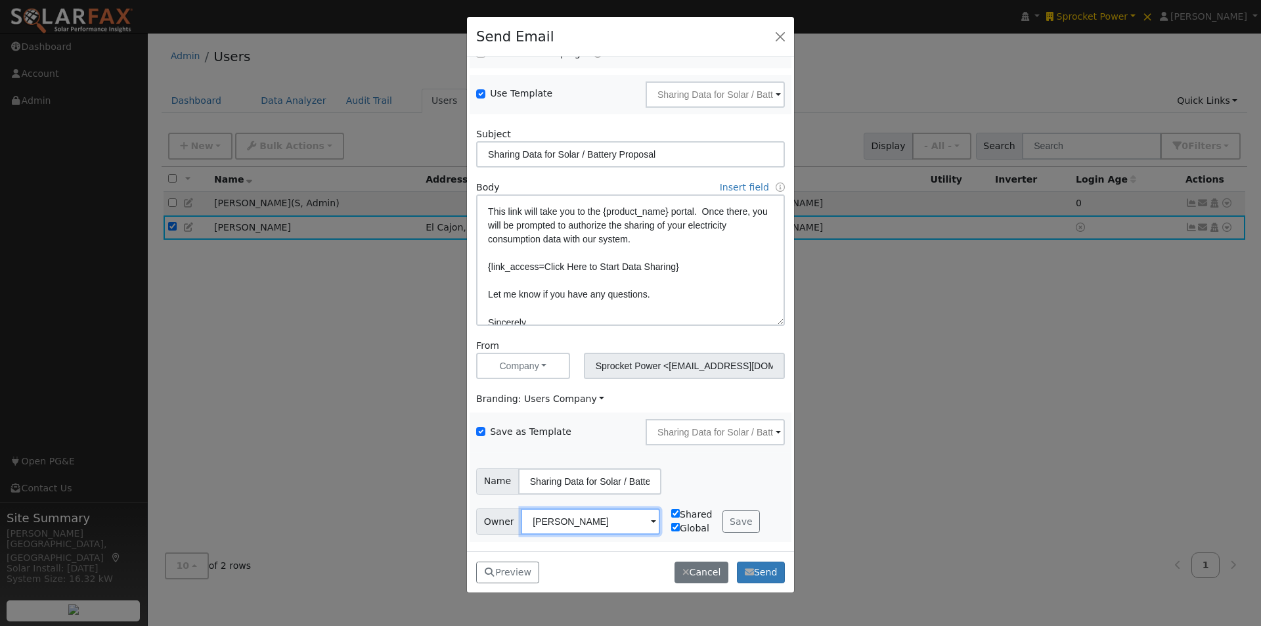
click at [634, 516] on input "[PERSON_NAME]" at bounding box center [590, 521] width 139 height 26
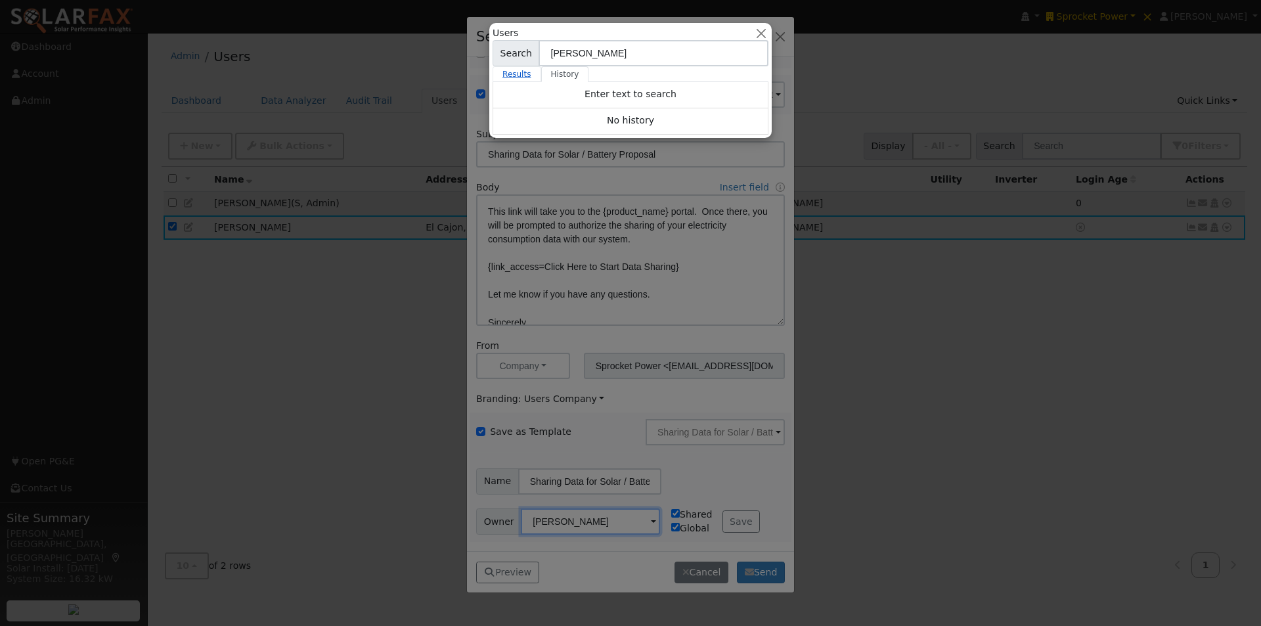
click at [510, 75] on link "Results" at bounding box center [517, 74] width 49 height 16
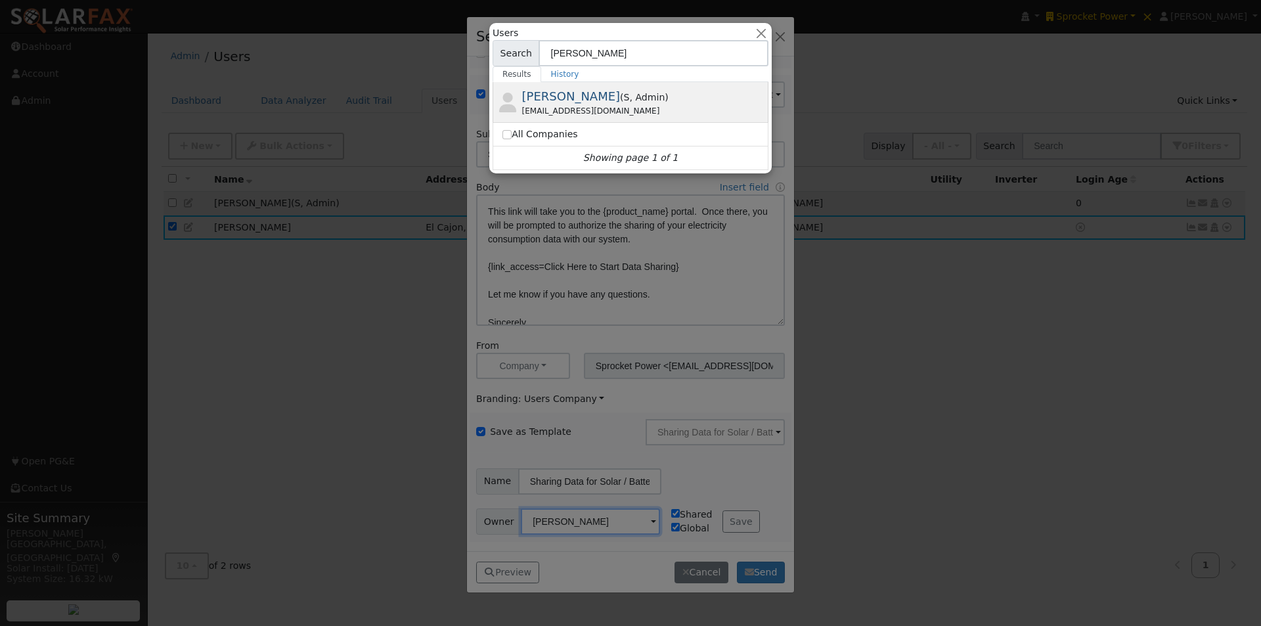
click at [557, 94] on span "[PERSON_NAME]" at bounding box center [571, 96] width 99 height 14
type input "[PERSON_NAME]"
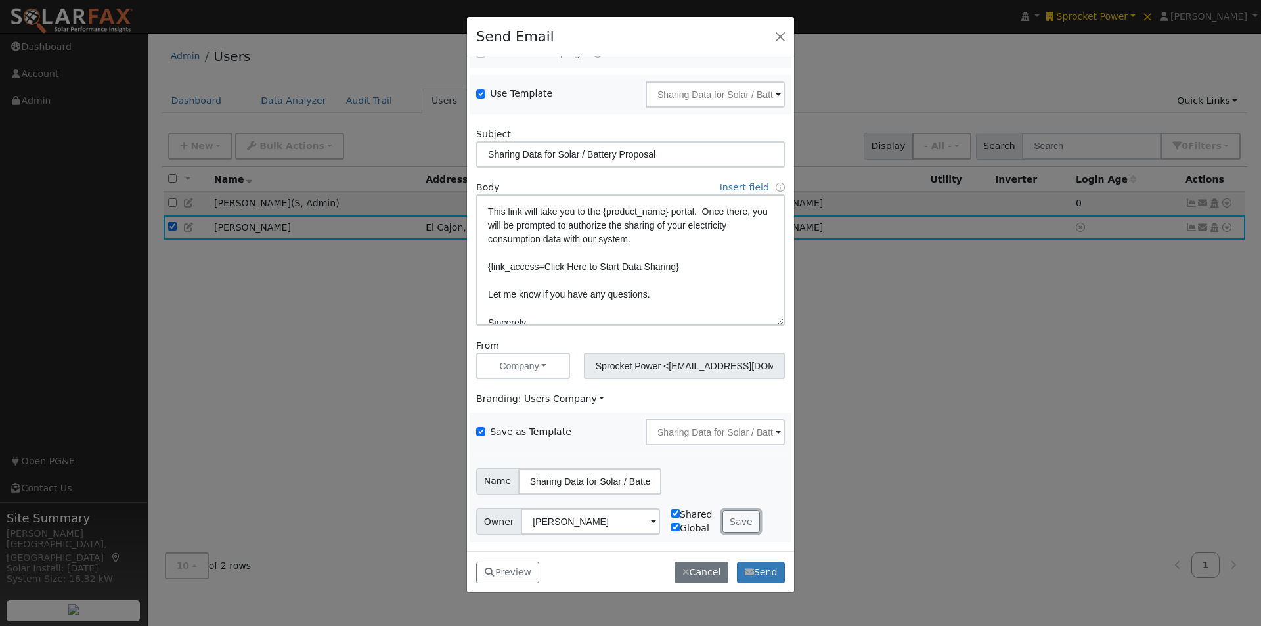
click at [734, 521] on button "Save" at bounding box center [741, 521] width 38 height 22
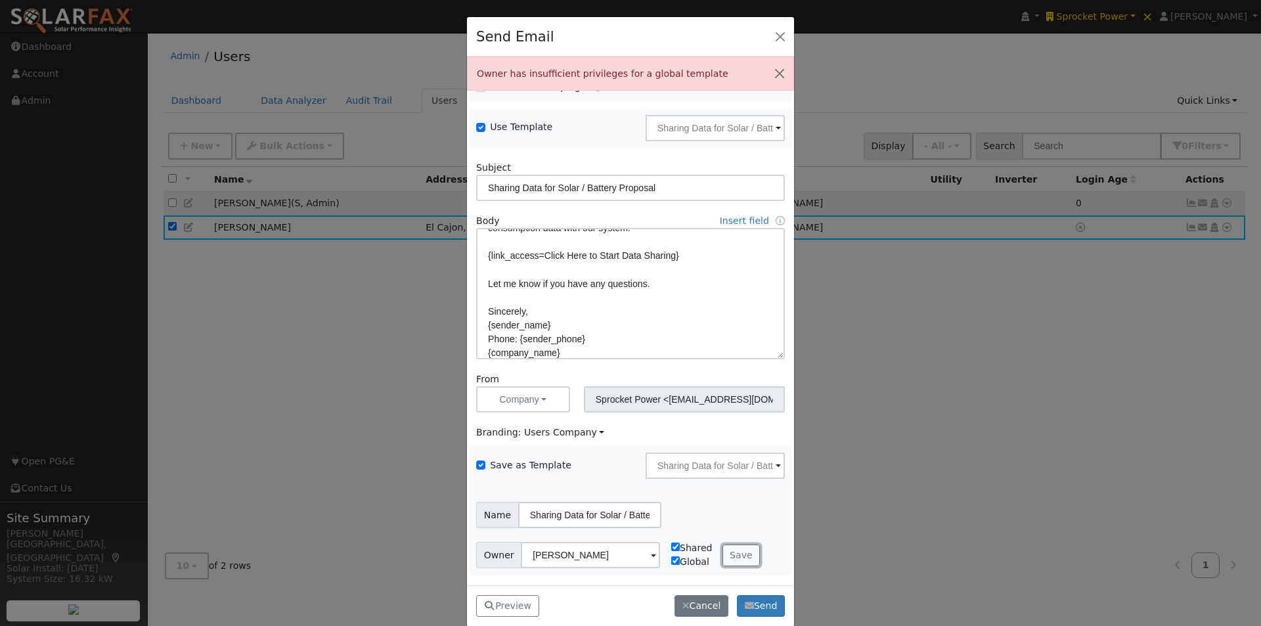
scroll to position [187, 0]
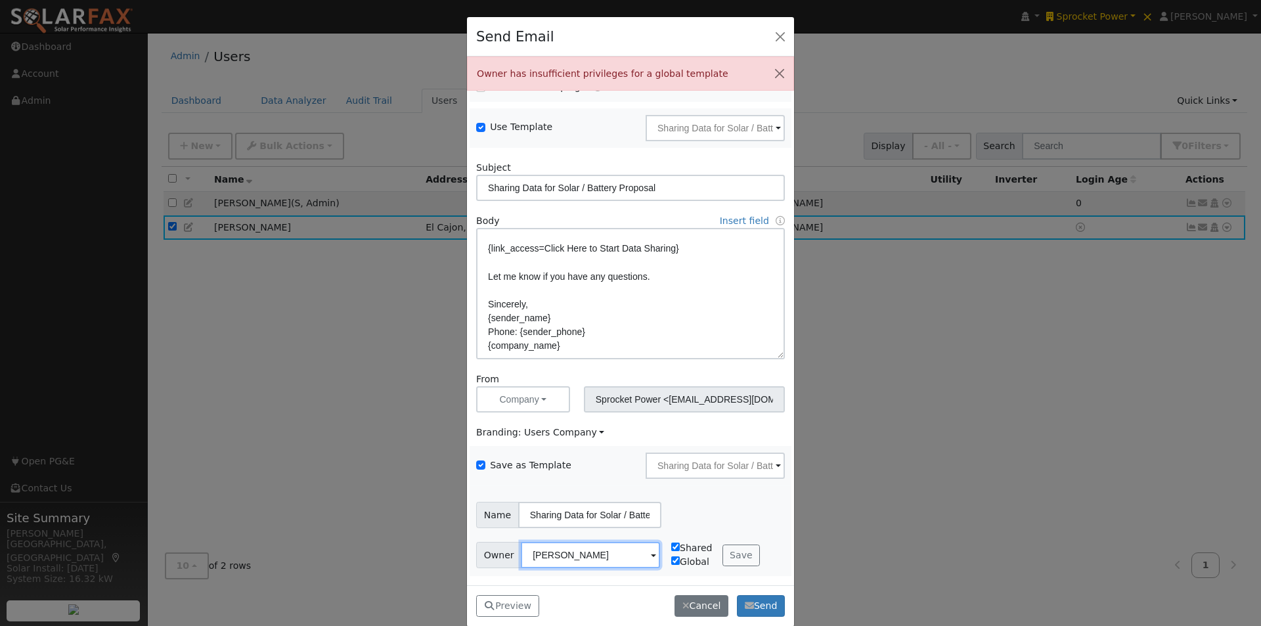
click at [621, 565] on input "[PERSON_NAME]" at bounding box center [590, 555] width 139 height 26
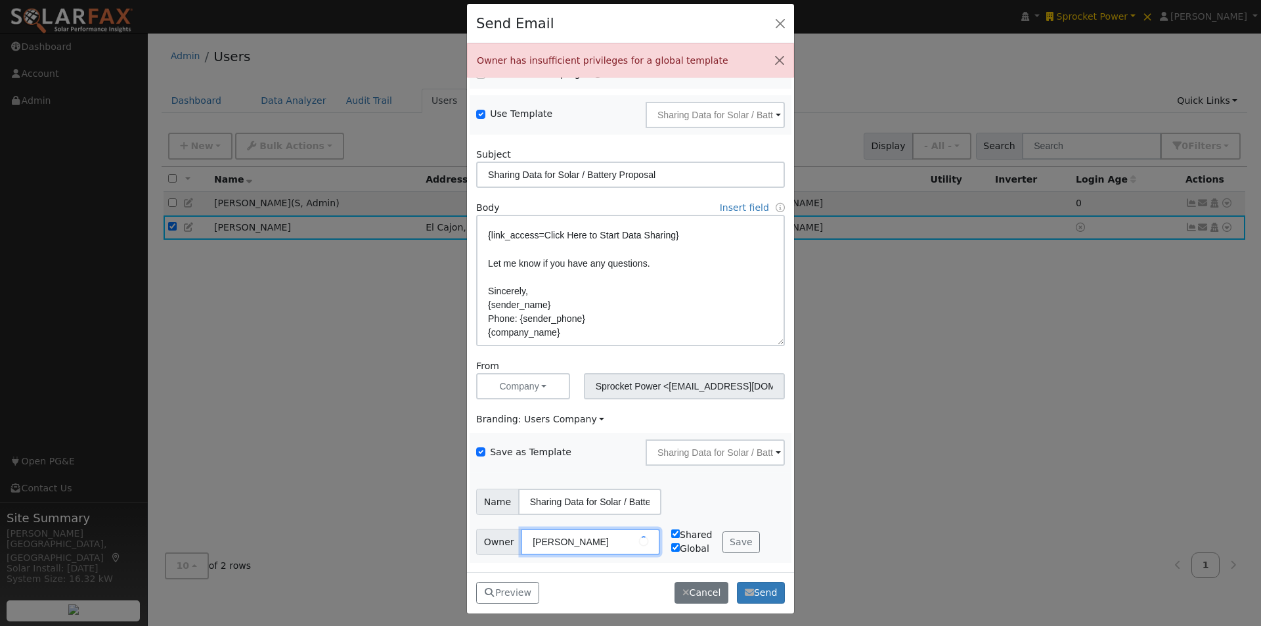
scroll to position [17, 0]
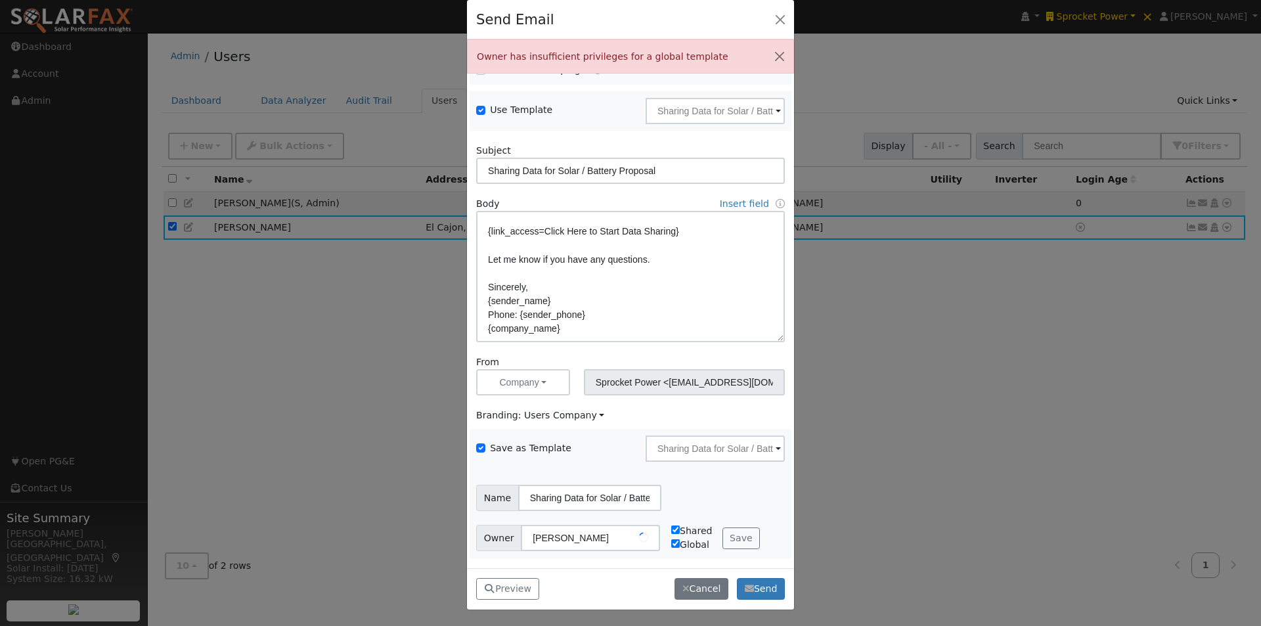
click at [671, 527] on input "Shared" at bounding box center [675, 529] width 9 height 9
checkbox input "false"
click at [671, 544] on input "Global" at bounding box center [675, 543] width 9 height 9
checkbox input "false"
click at [596, 532] on input "[PERSON_NAME]" at bounding box center [590, 538] width 139 height 26
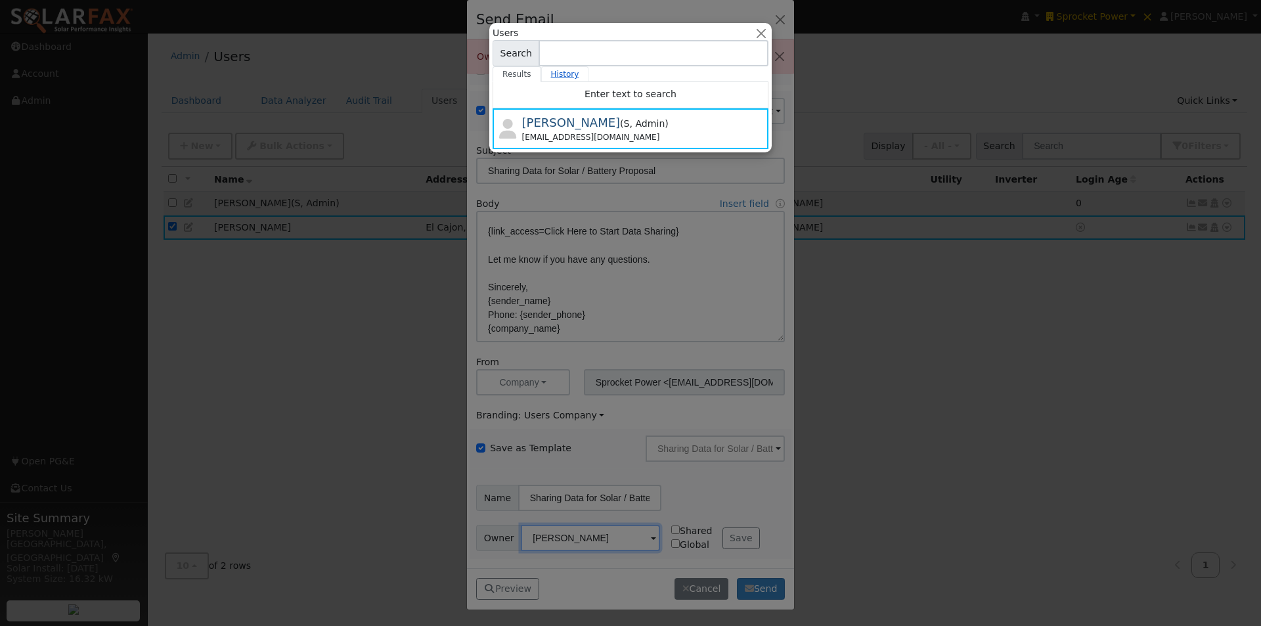
click at [552, 79] on link "History" at bounding box center [565, 74] width 48 height 16
drag, startPoint x: 512, startPoint y: 73, endPoint x: 581, endPoint y: 56, distance: 70.9
click at [515, 72] on link "Results" at bounding box center [517, 74] width 49 height 16
click at [582, 56] on input at bounding box center [654, 53] width 230 height 26
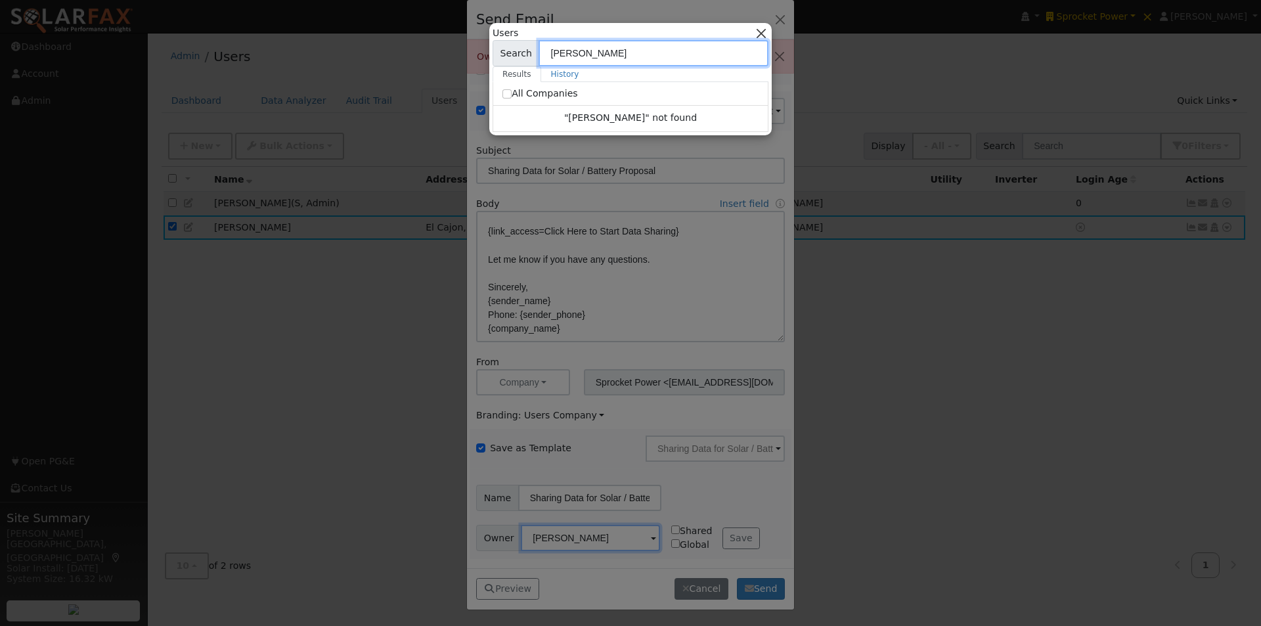
type input "leroy"
drag, startPoint x: 762, startPoint y: 32, endPoint x: 681, endPoint y: 244, distance: 227.8
click at [762, 35] on button "button" at bounding box center [762, 33] width 14 height 14
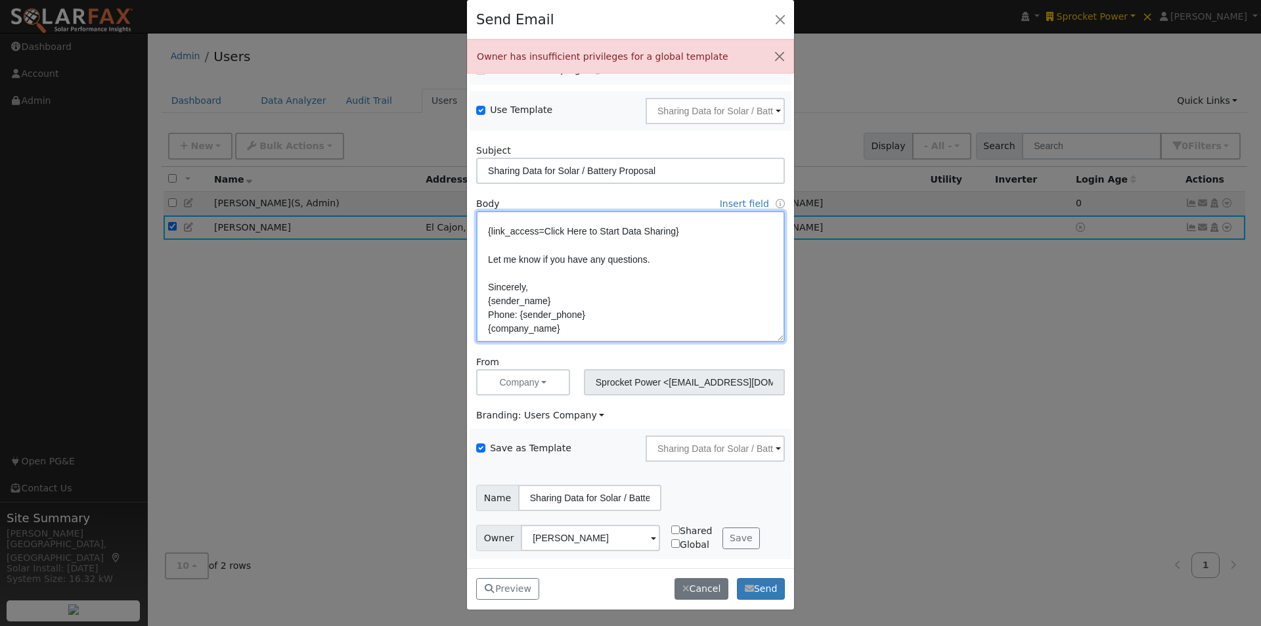
drag, startPoint x: 570, startPoint y: 322, endPoint x: 464, endPoint y: 252, distance: 127.1
click at [466, 252] on div "Send Email Owner has insufficient privileges for a global template Sending to 1…" at bounding box center [630, 304] width 328 height 611
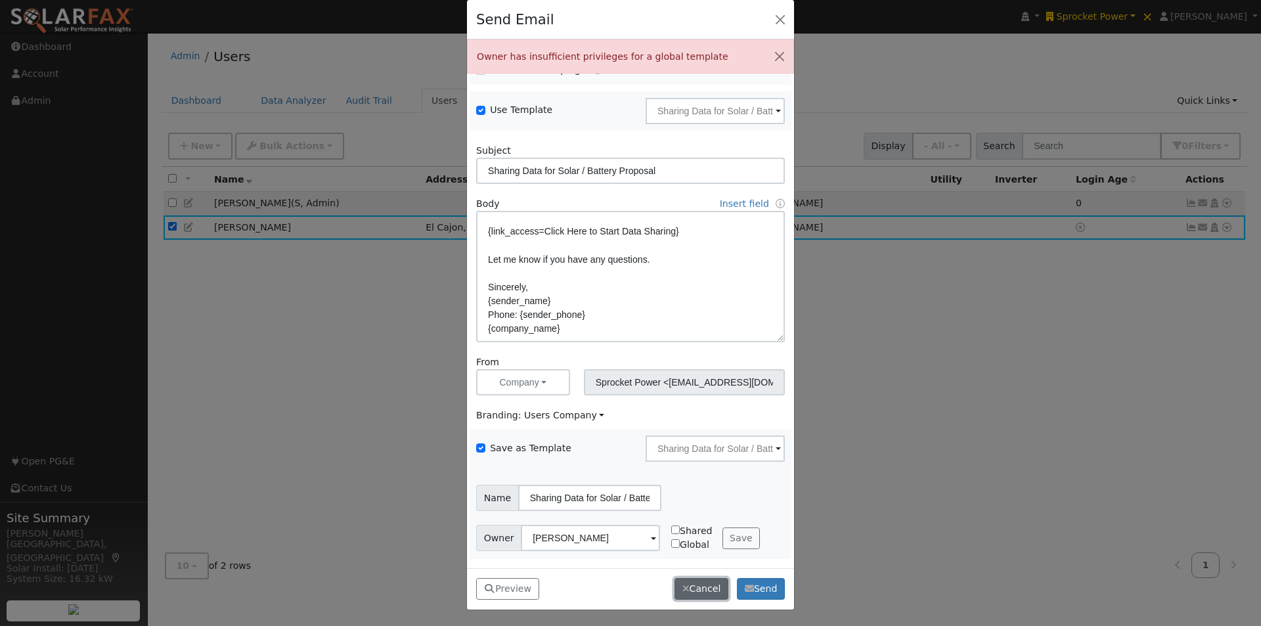
click at [699, 588] on button "Cancel" at bounding box center [701, 589] width 54 height 22
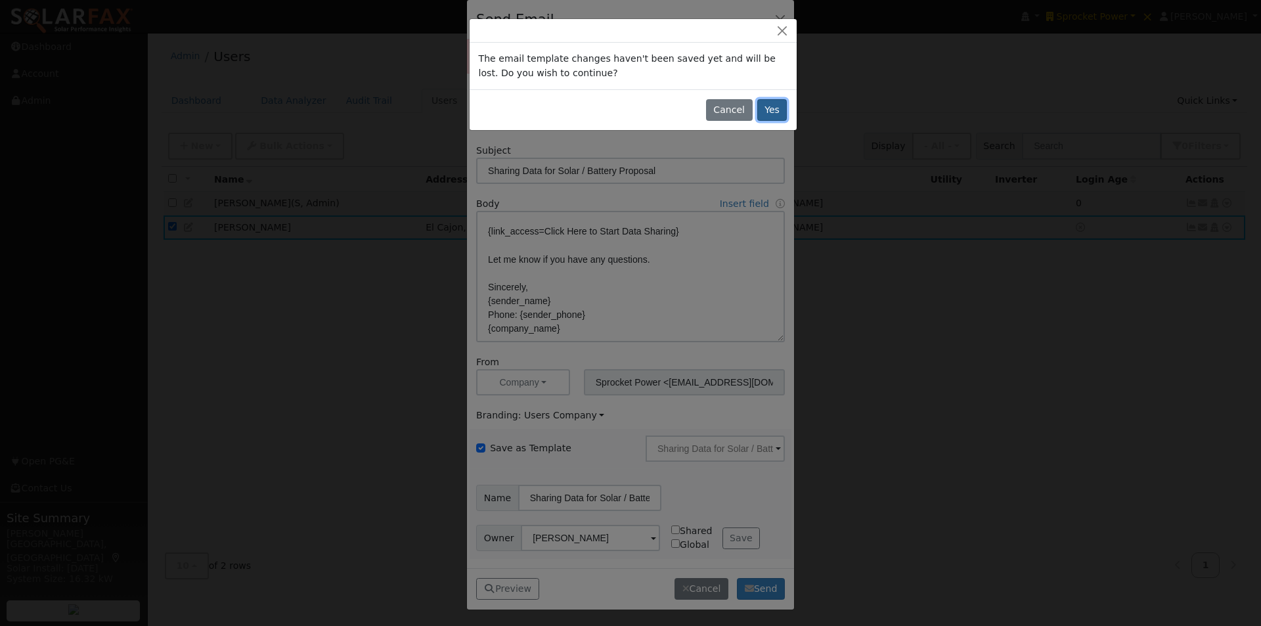
click at [773, 107] on button "Yes" at bounding box center [772, 110] width 30 height 22
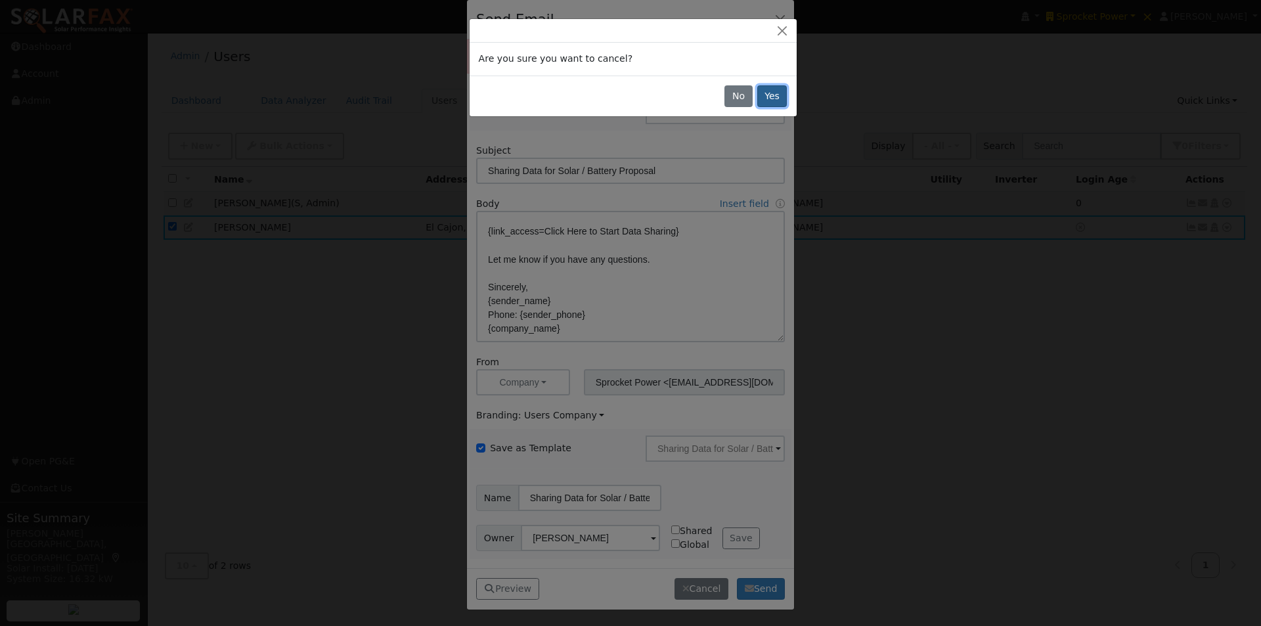
click at [779, 90] on button "Yes" at bounding box center [772, 96] width 30 height 22
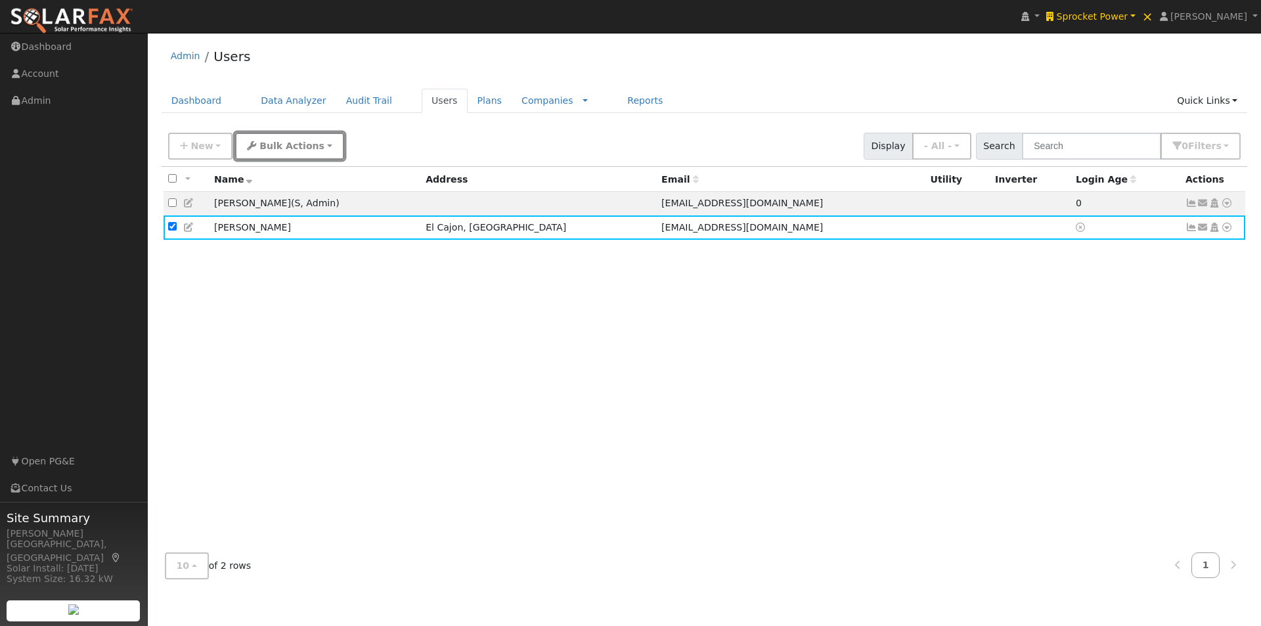
click at [279, 139] on button "Bulk Actions" at bounding box center [289, 146] width 108 height 27
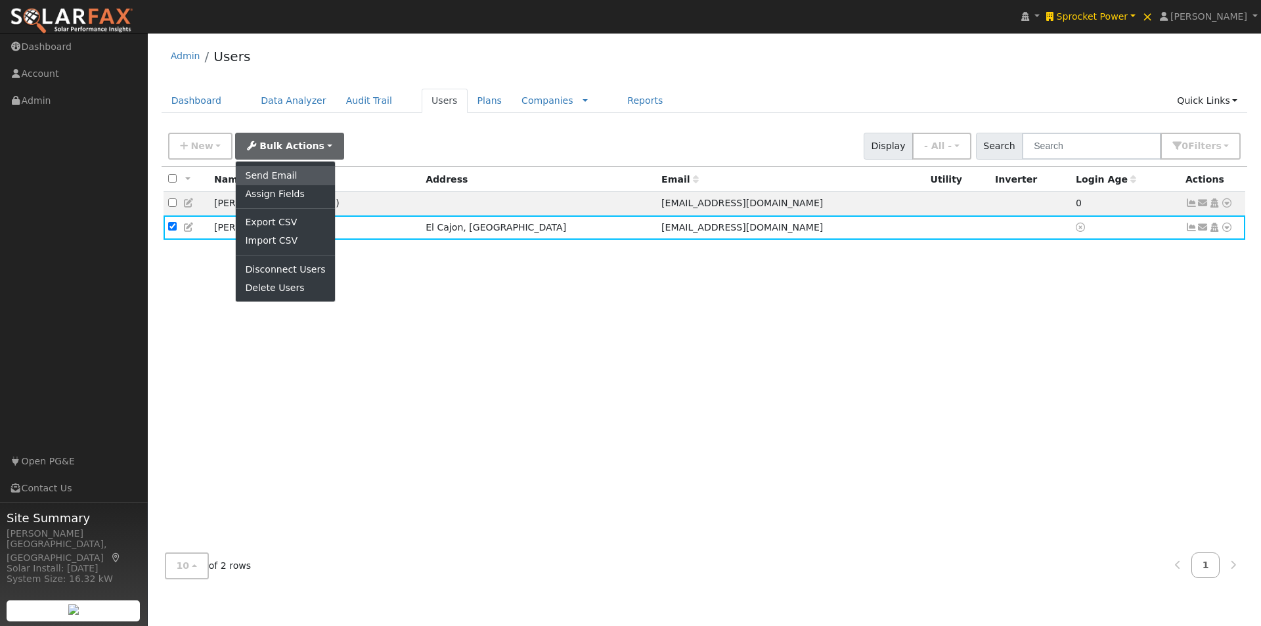
click at [273, 174] on link "Send Email" at bounding box center [285, 175] width 99 height 18
checkbox input "false"
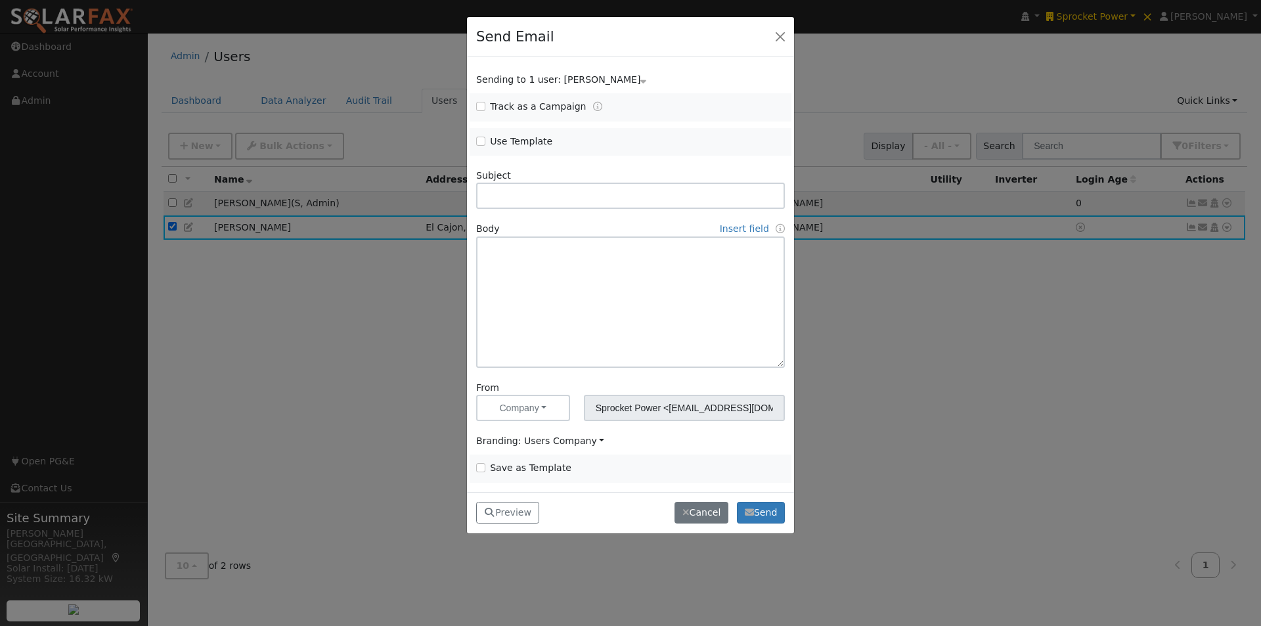
scroll to position [0, 0]
click at [479, 143] on input "Use Template" at bounding box center [480, 141] width 9 height 9
checkbox input "true"
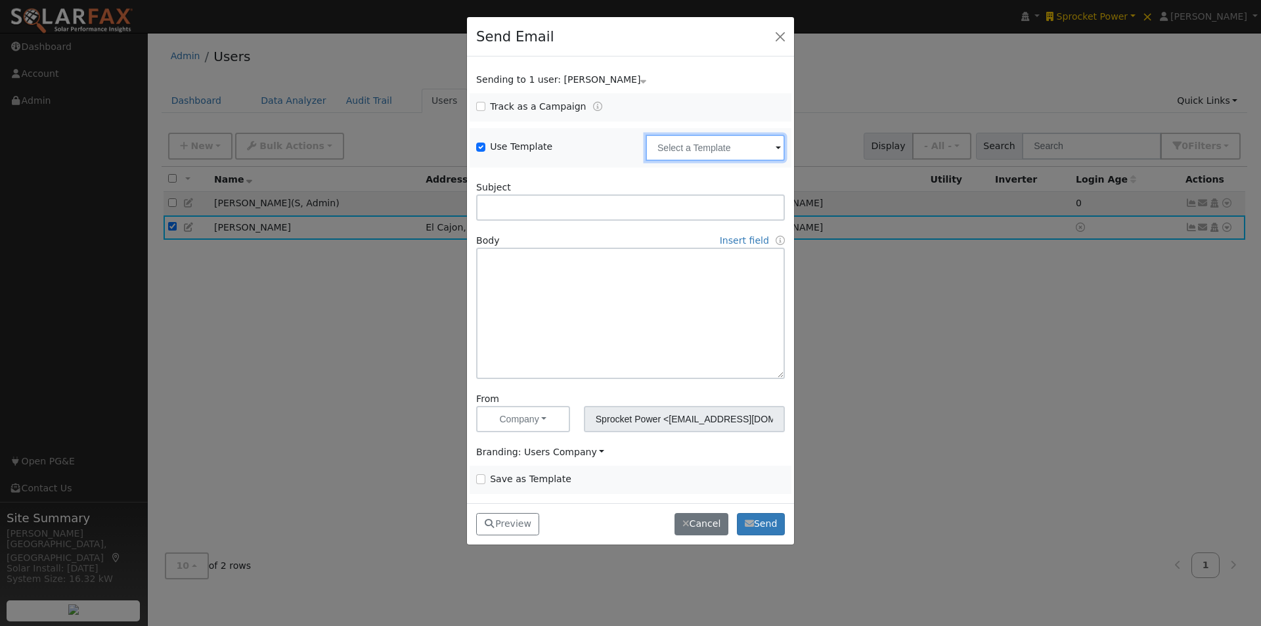
click at [736, 152] on input "text" at bounding box center [715, 148] width 139 height 26
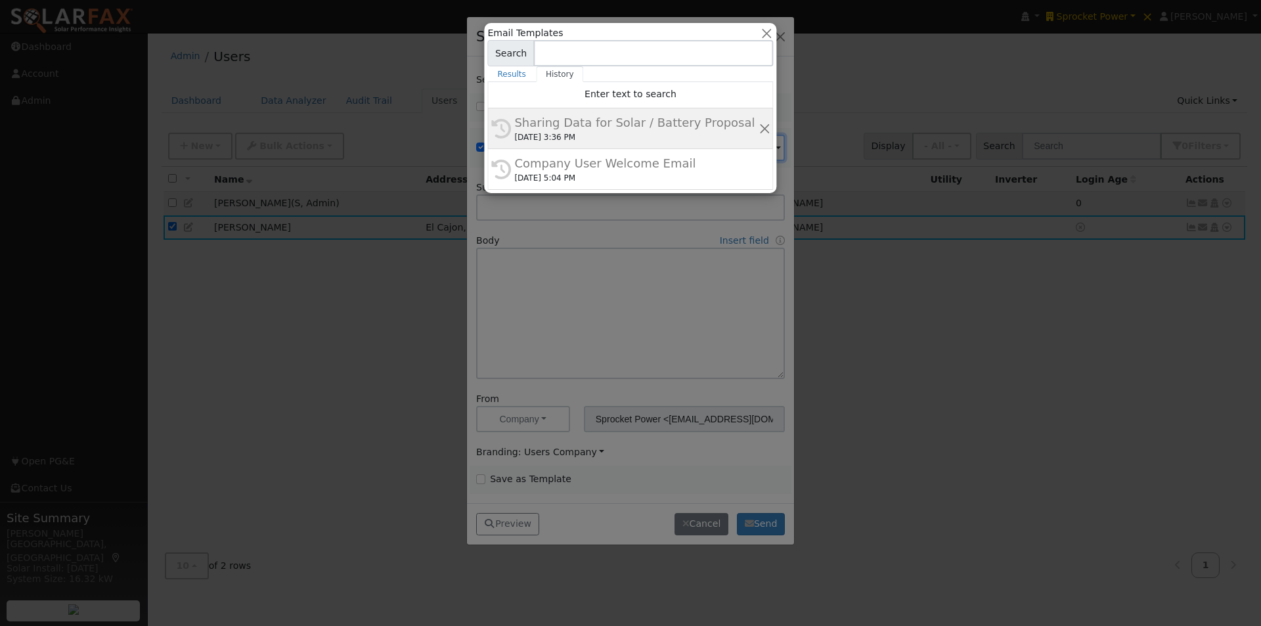
click at [542, 122] on div "Sharing Data for Solar / Battery Proposal" at bounding box center [636, 123] width 244 height 18
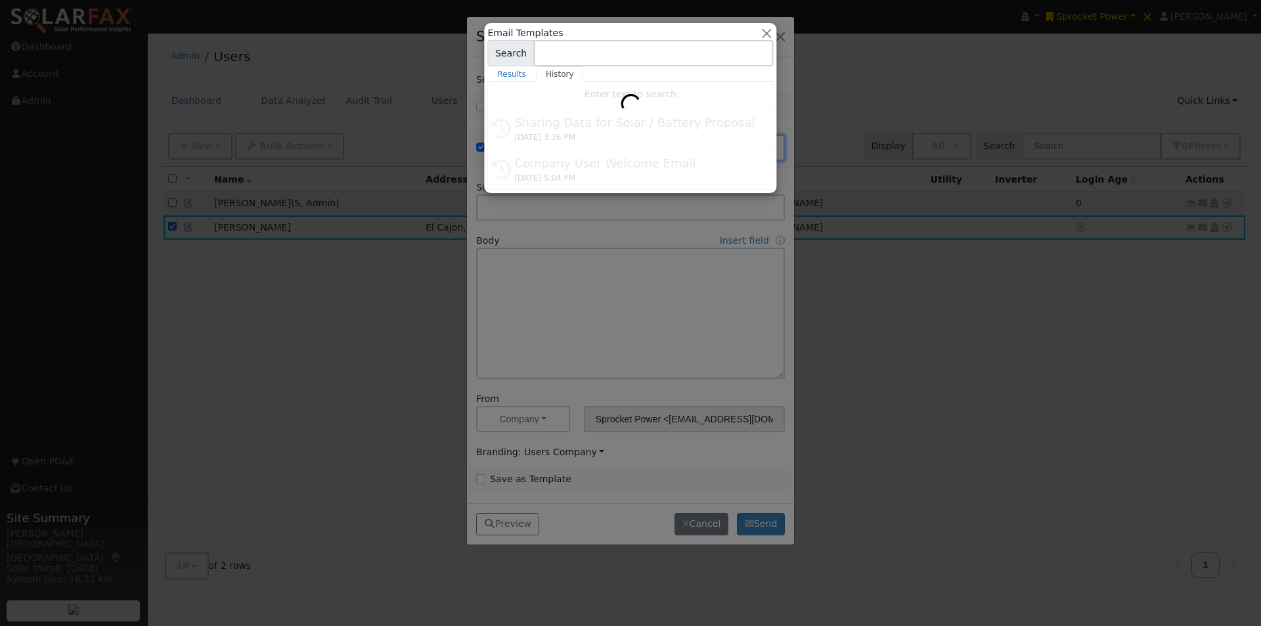
type input "Sharing Data for Solar / Battery Proposal"
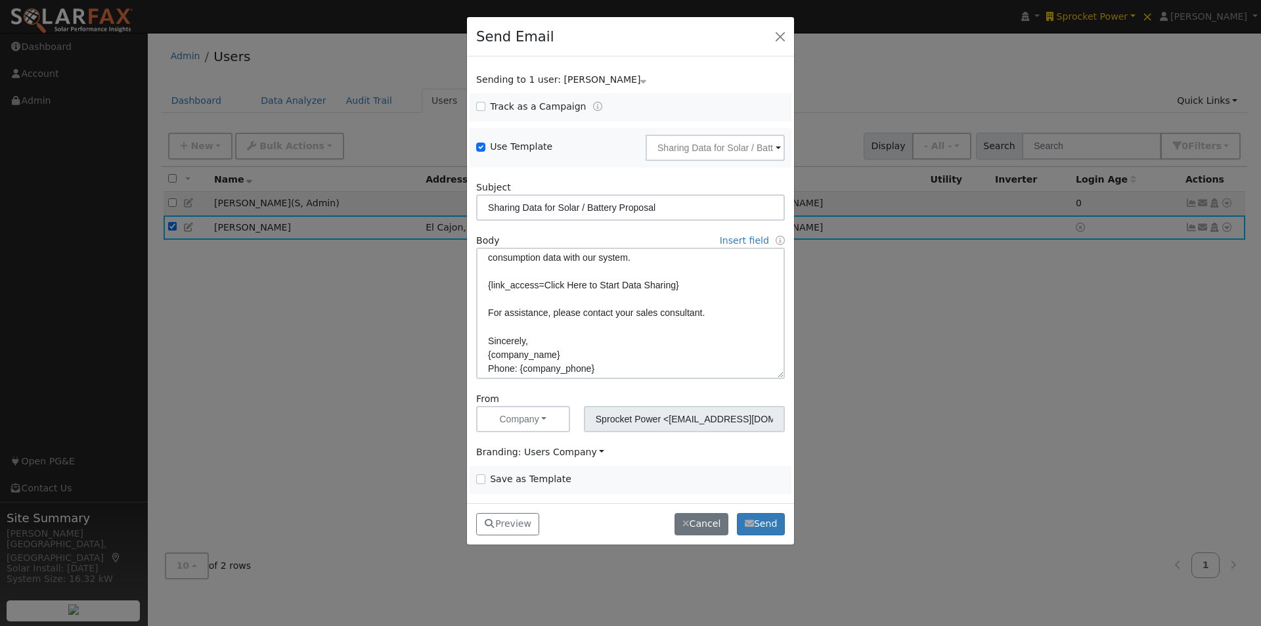
scroll to position [159, 0]
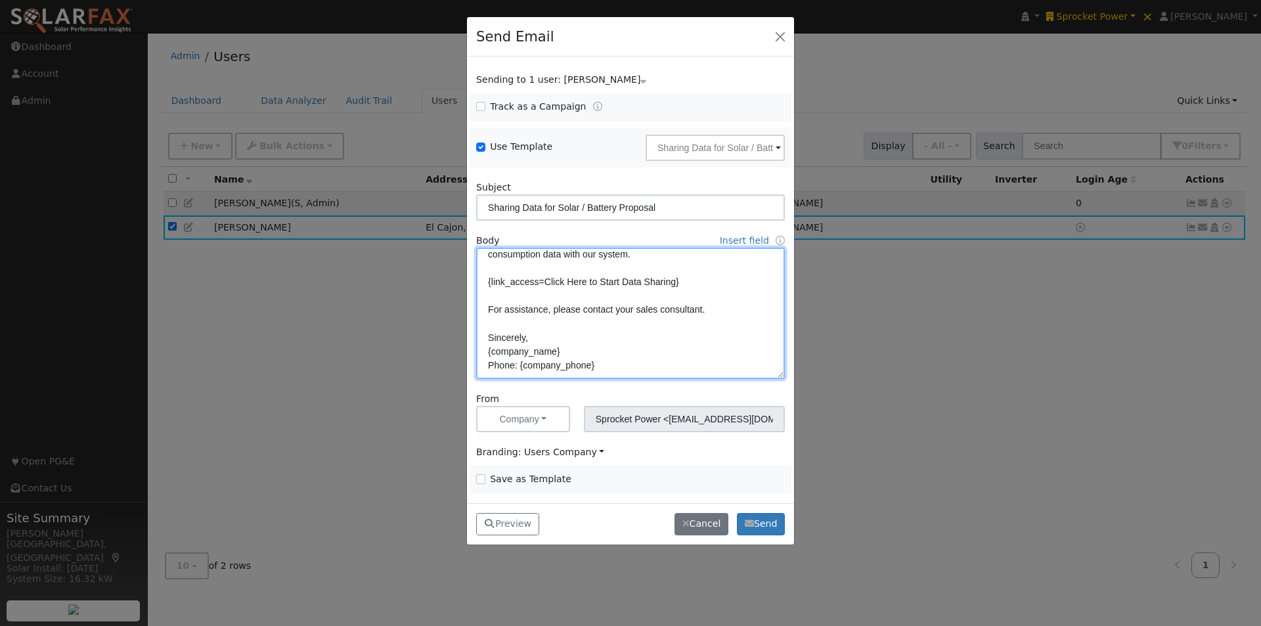
drag, startPoint x: 610, startPoint y: 364, endPoint x: 470, endPoint y: 312, distance: 149.2
click at [470, 312] on div "Body Insert field User fields First Name Full Name Email Sender fields First Na…" at bounding box center [631, 306] width 322 height 145
paste textarea "Let me know if you have any questions. Sincerely, {sender_name} Phone: {sender_…"
type textarea "Dear {user_fname}, Below is a link to share your electricity consumption data w…"
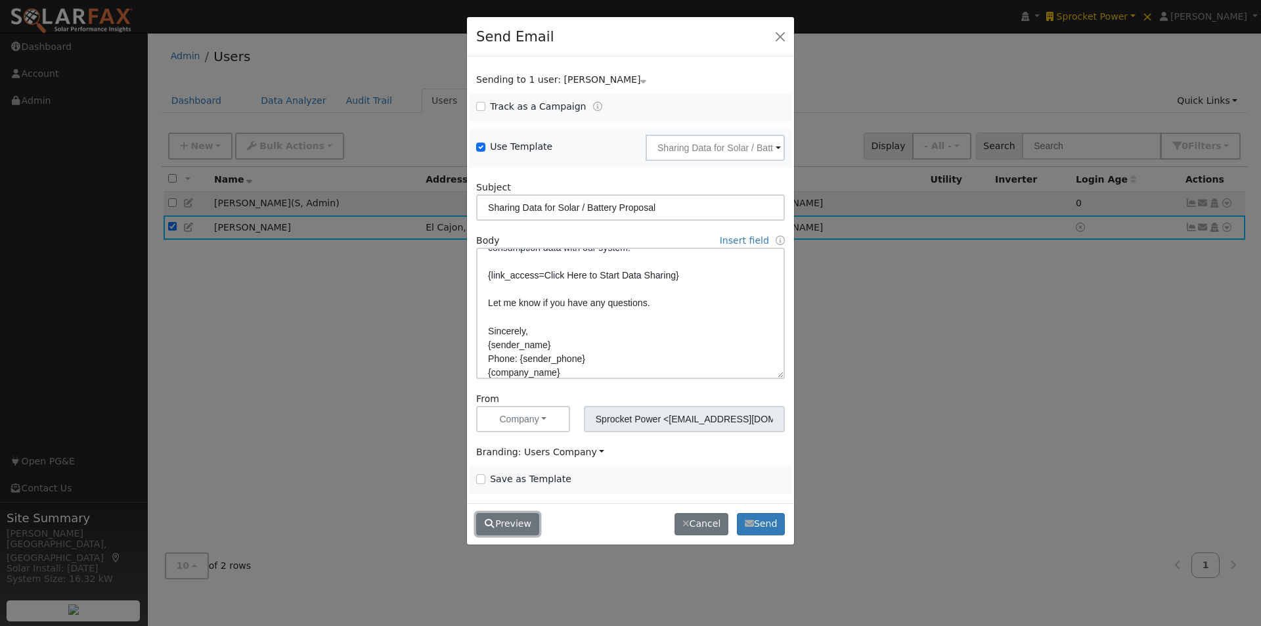
click at [512, 525] on button "Preview" at bounding box center [507, 524] width 63 height 22
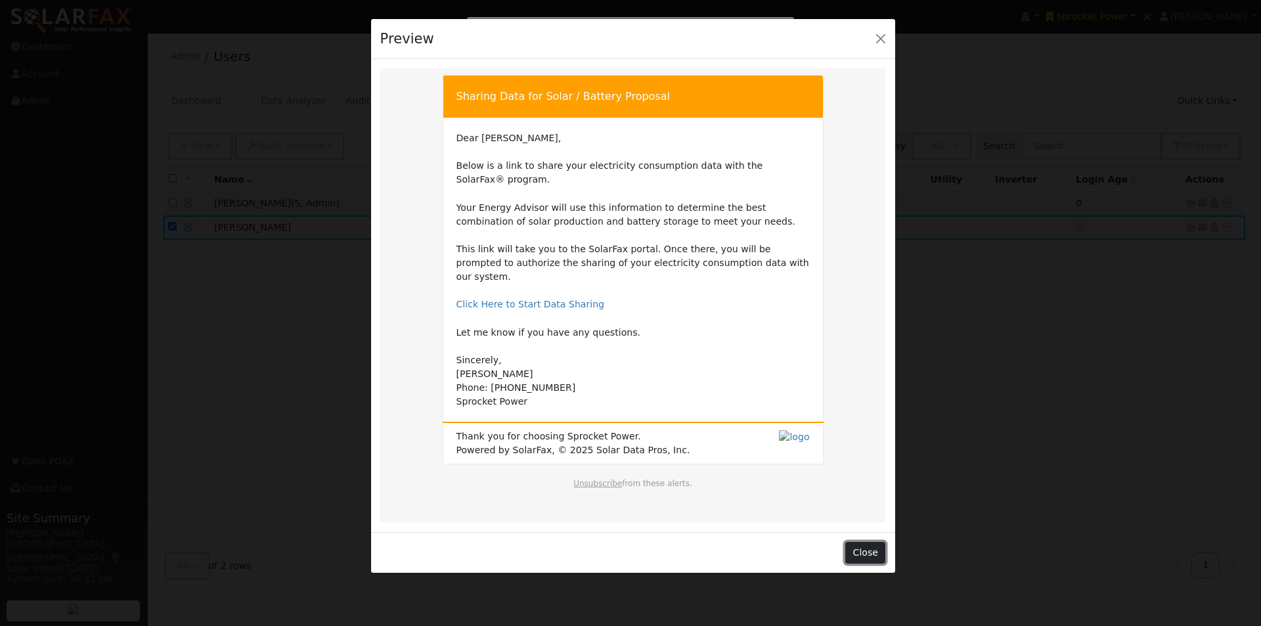
click at [870, 542] on button "Close" at bounding box center [865, 553] width 40 height 22
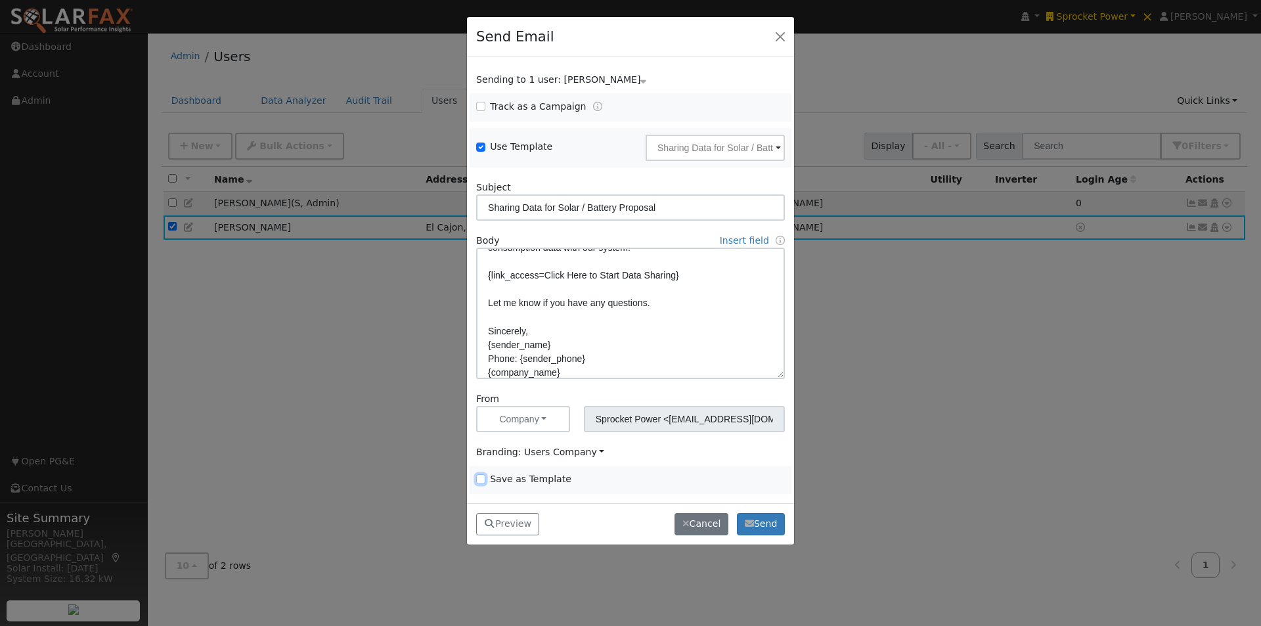
click at [481, 479] on input "Save as Template" at bounding box center [480, 478] width 9 height 9
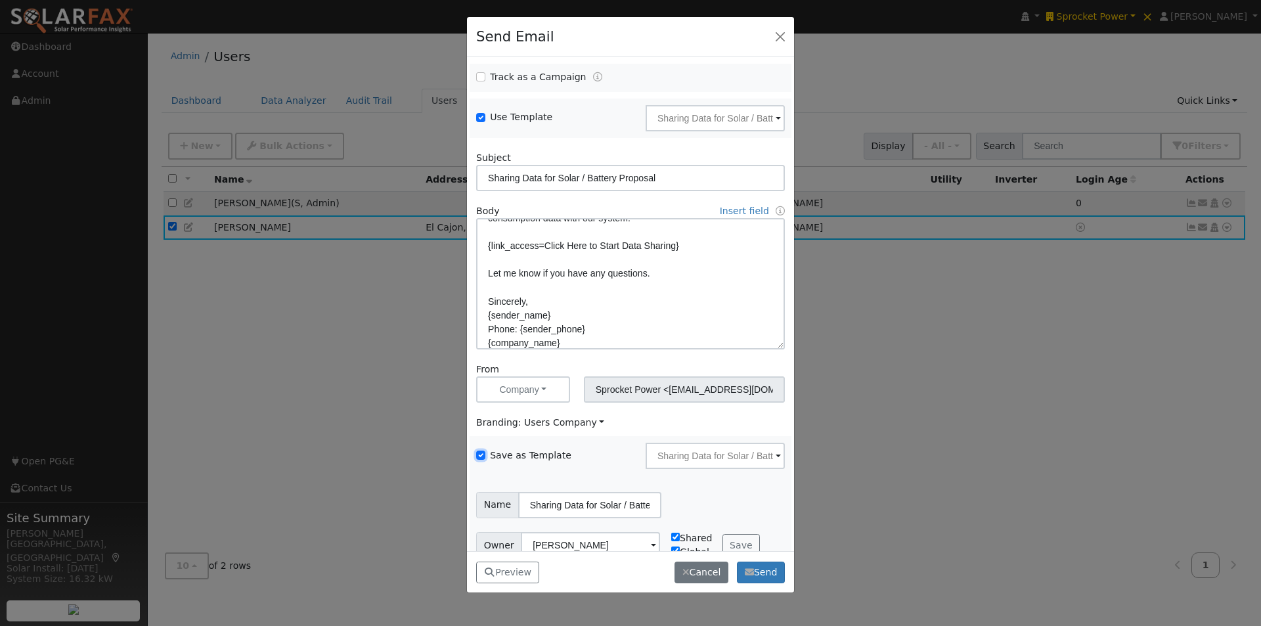
scroll to position [53, 0]
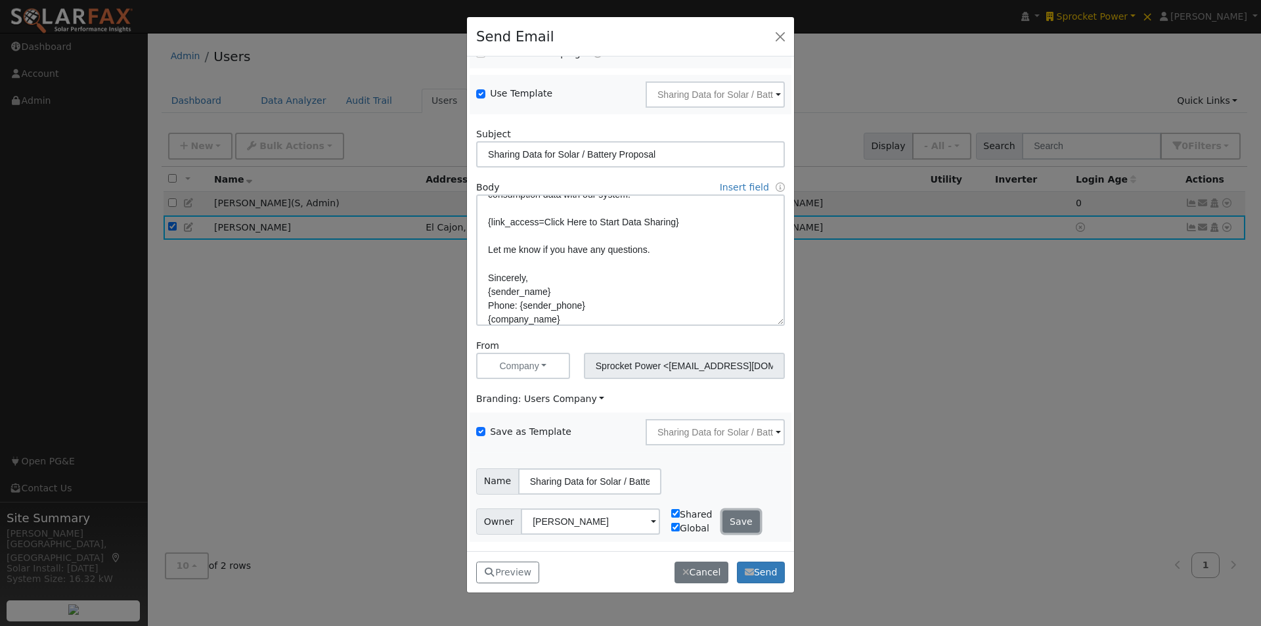
click at [733, 516] on button "Save" at bounding box center [741, 521] width 38 height 22
checkbox input "false"
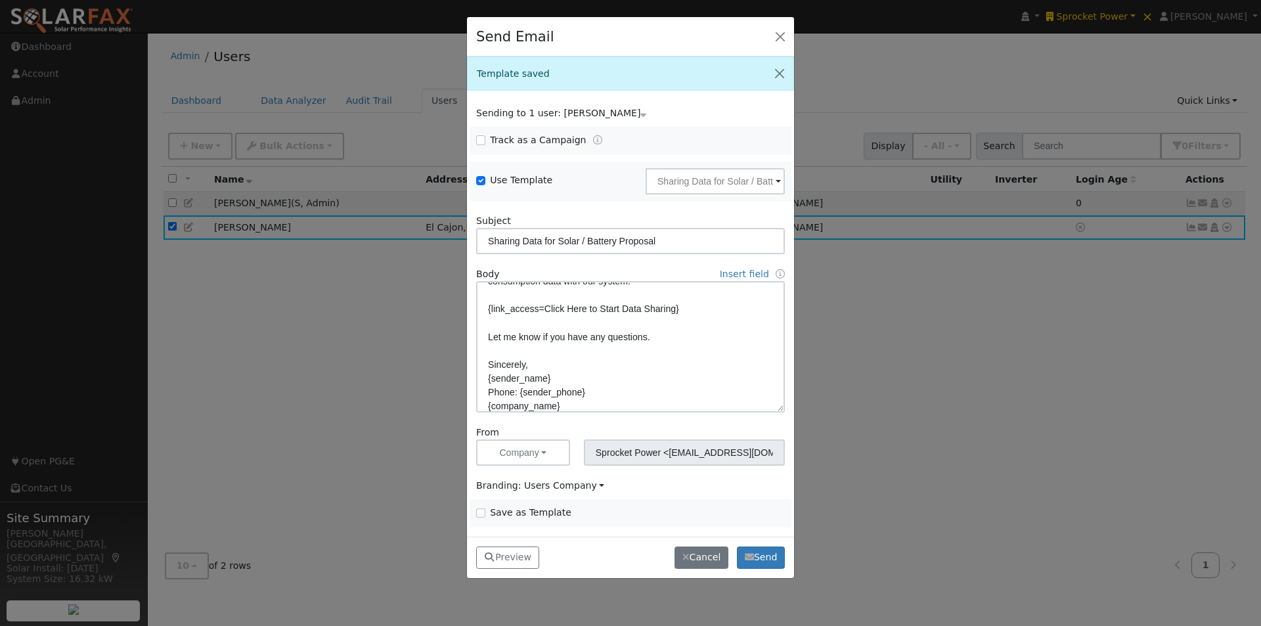
scroll to position [0, 0]
click at [705, 556] on button "Cancel" at bounding box center [701, 557] width 54 height 22
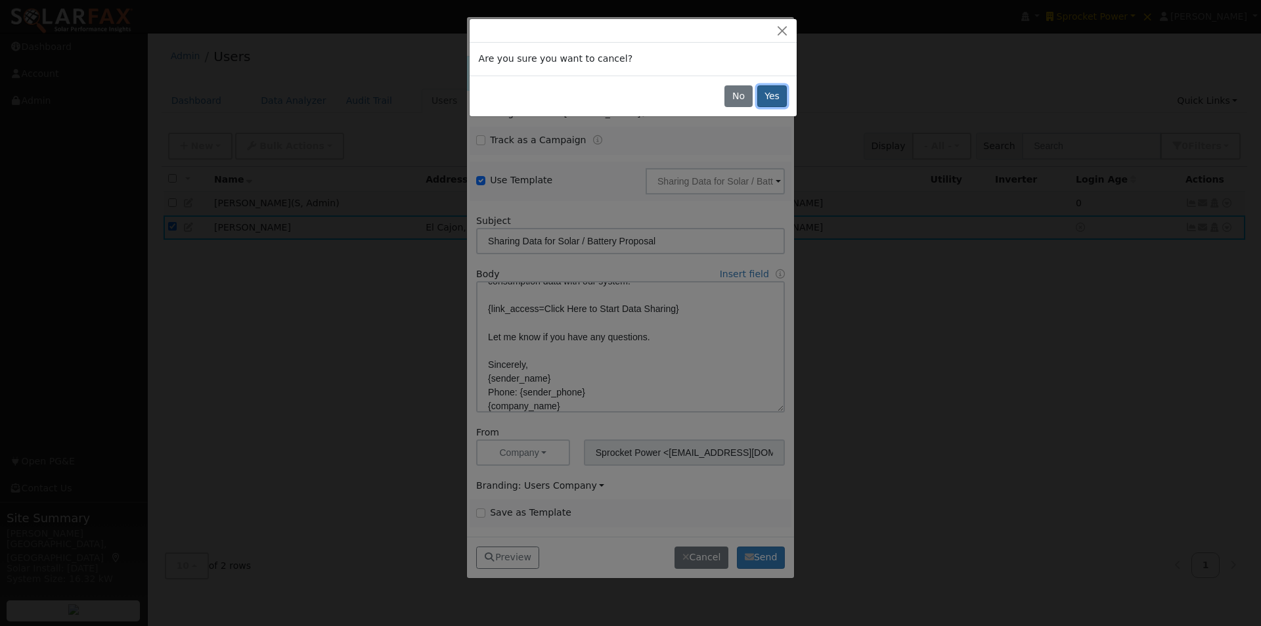
click at [773, 89] on button "Yes" at bounding box center [772, 96] width 30 height 22
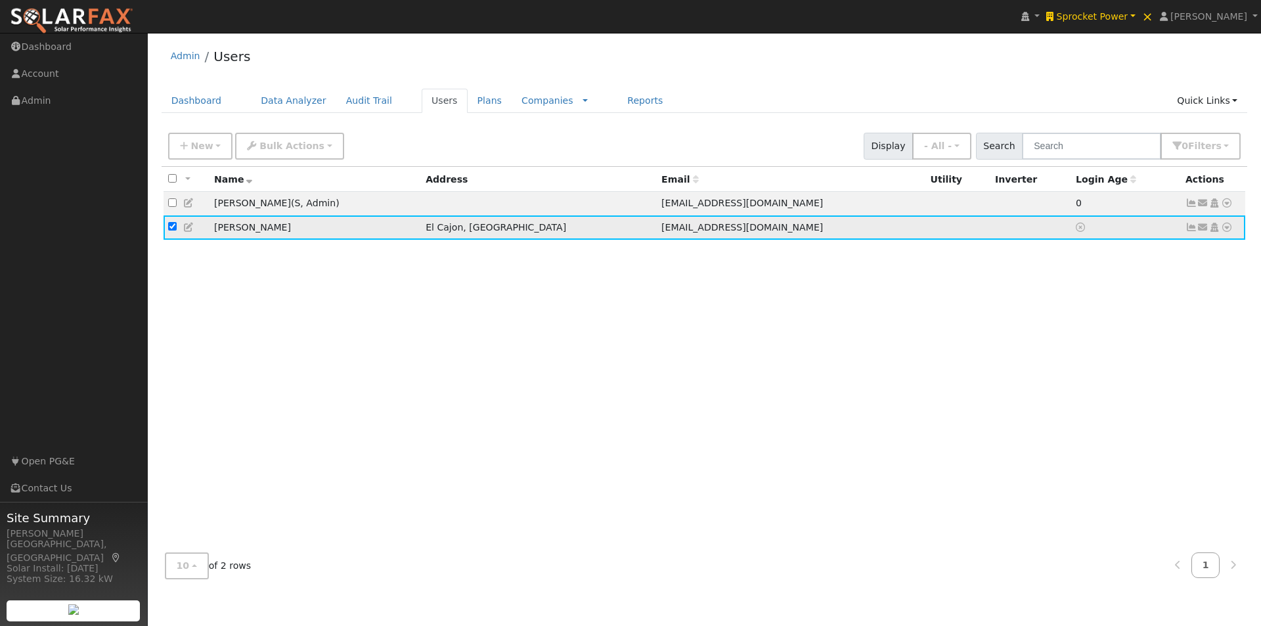
click at [171, 227] on input "checkbox" at bounding box center [172, 226] width 9 height 9
checkbox input "false"
click at [1203, 230] on icon at bounding box center [1203, 227] width 12 height 9
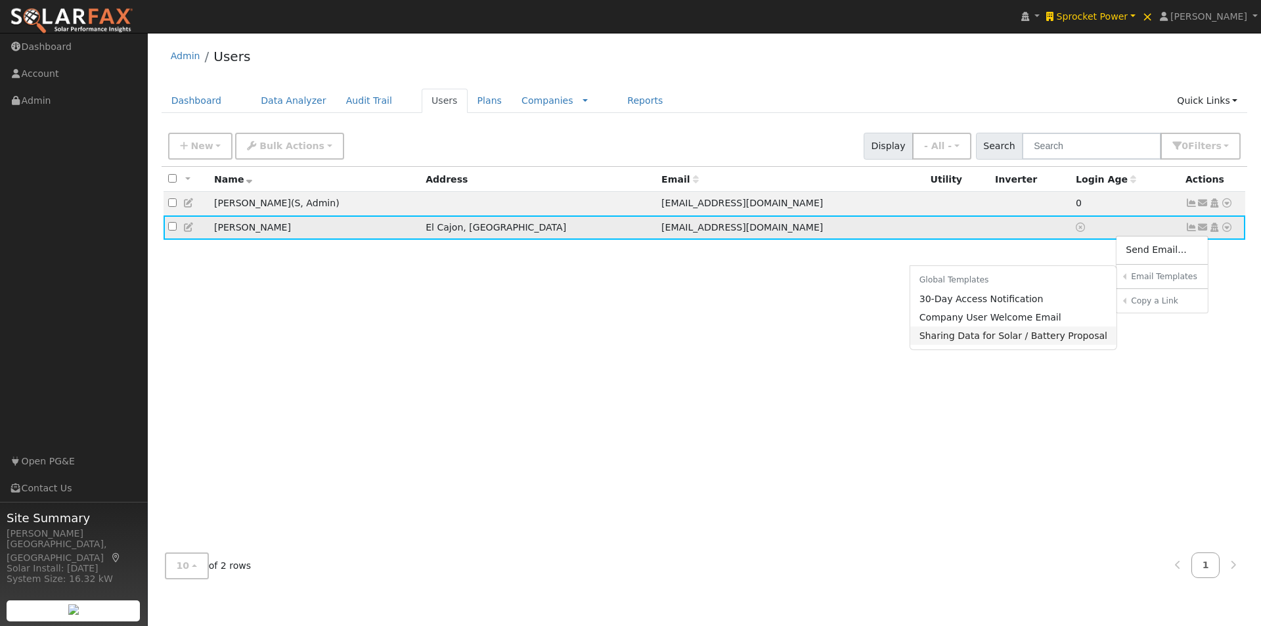
click at [980, 337] on link "Sharing Data for Solar / Battery Proposal" at bounding box center [1013, 335] width 207 height 18
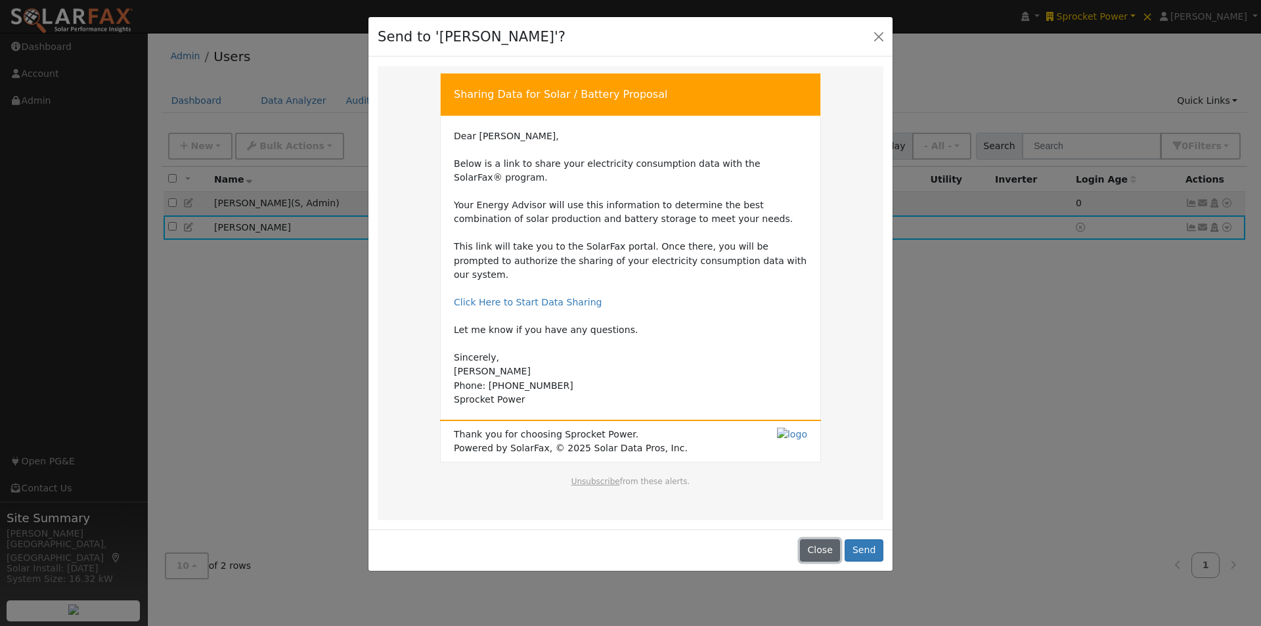
drag, startPoint x: 823, startPoint y: 520, endPoint x: 833, endPoint y: 464, distance: 56.7
click at [823, 539] on button "Close" at bounding box center [820, 550] width 40 height 22
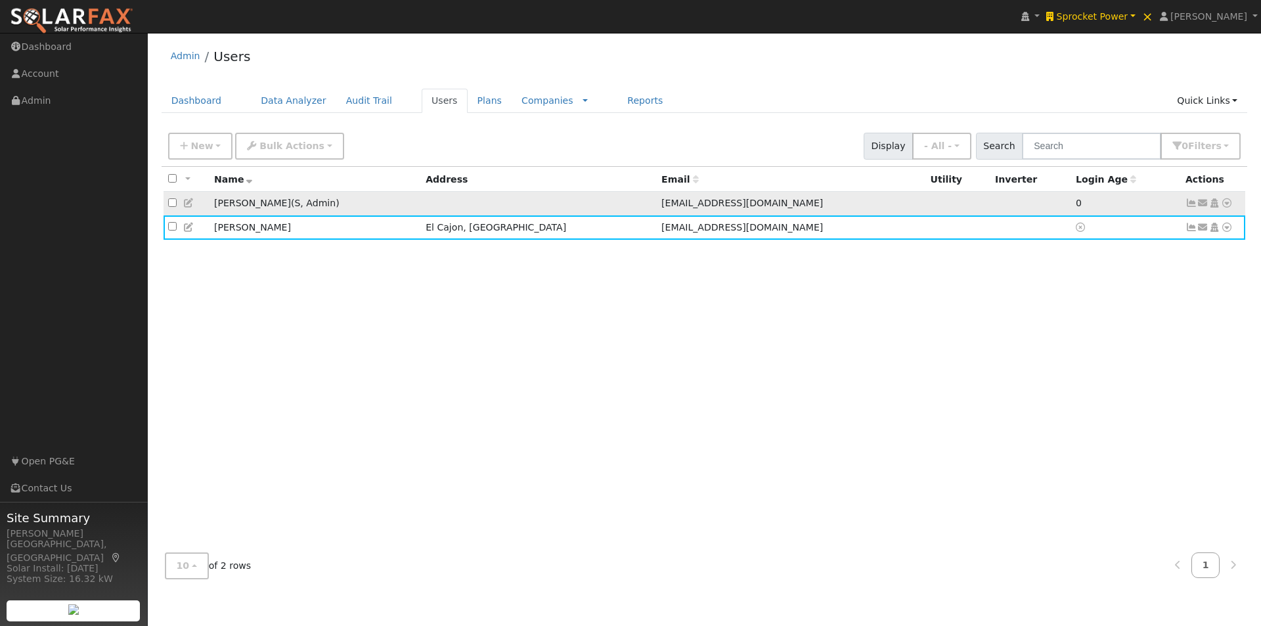
click at [234, 205] on td "Ryan Berglas ( S , Admin )" at bounding box center [315, 204] width 211 height 24
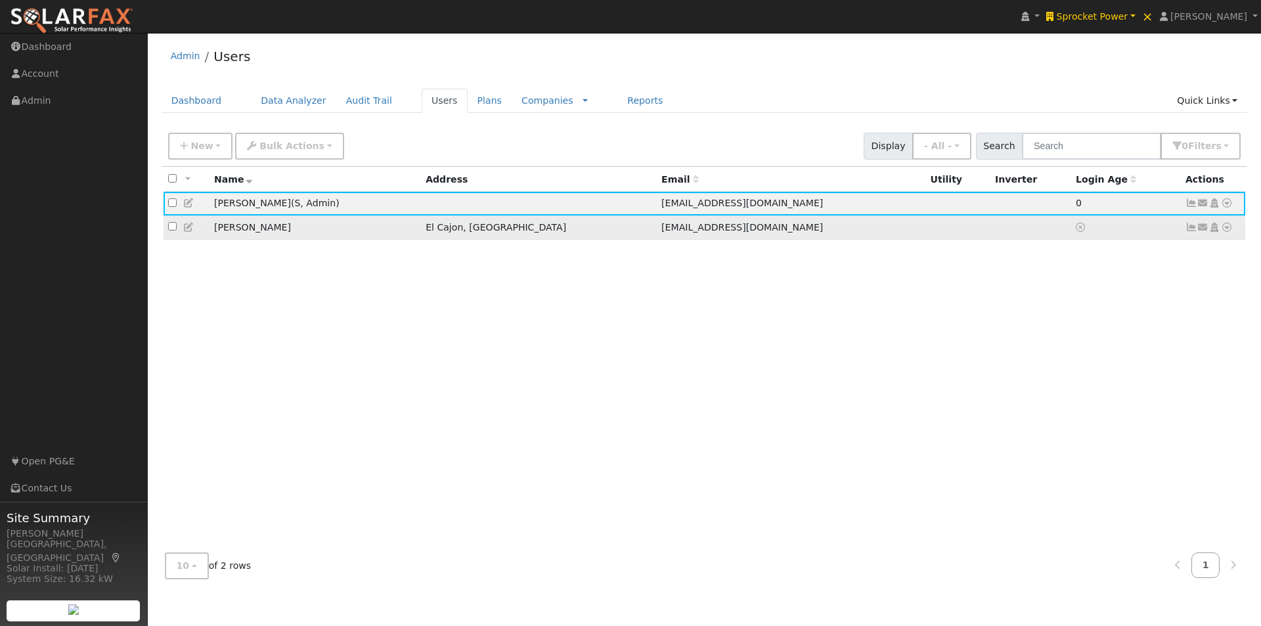
click at [227, 234] on td "Dan Vickery" at bounding box center [315, 227] width 211 height 24
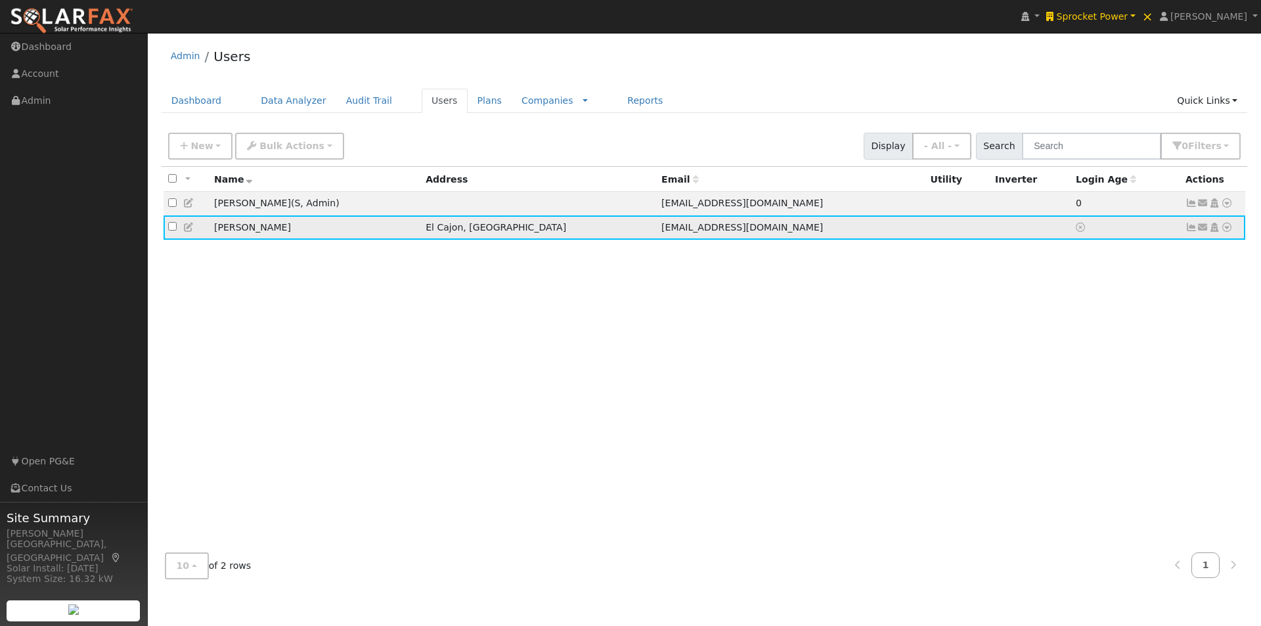
click at [1203, 228] on icon at bounding box center [1203, 227] width 12 height 9
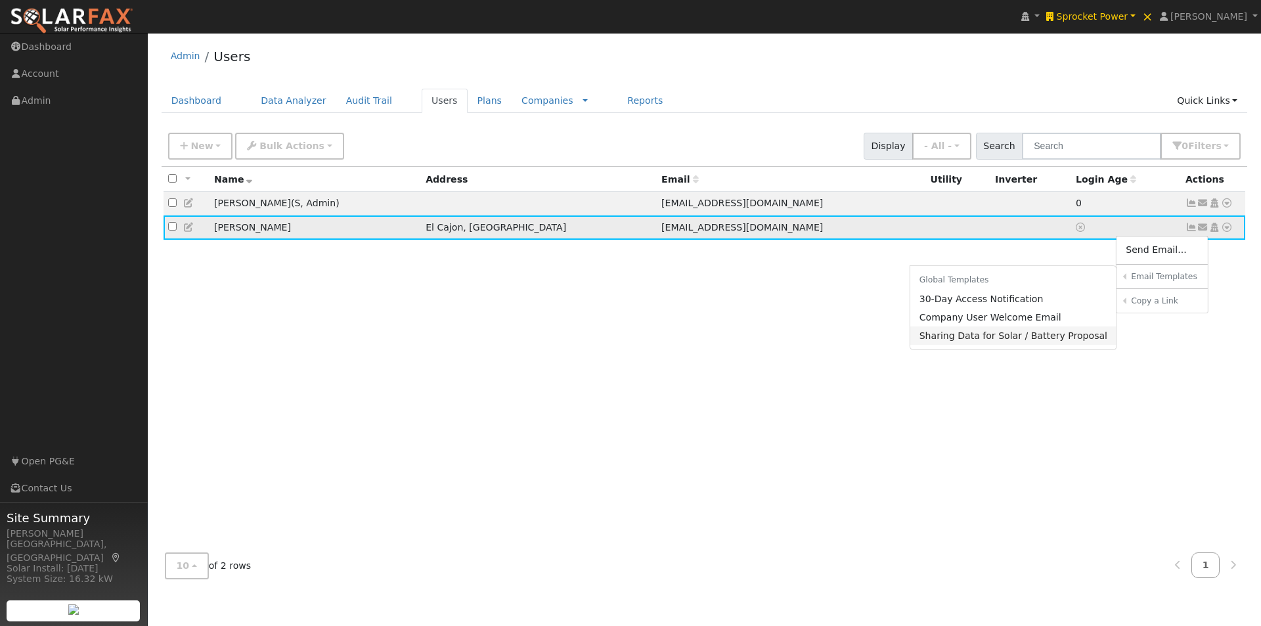
click at [961, 337] on link "Sharing Data for Solar / Battery Proposal" at bounding box center [1013, 335] width 207 height 18
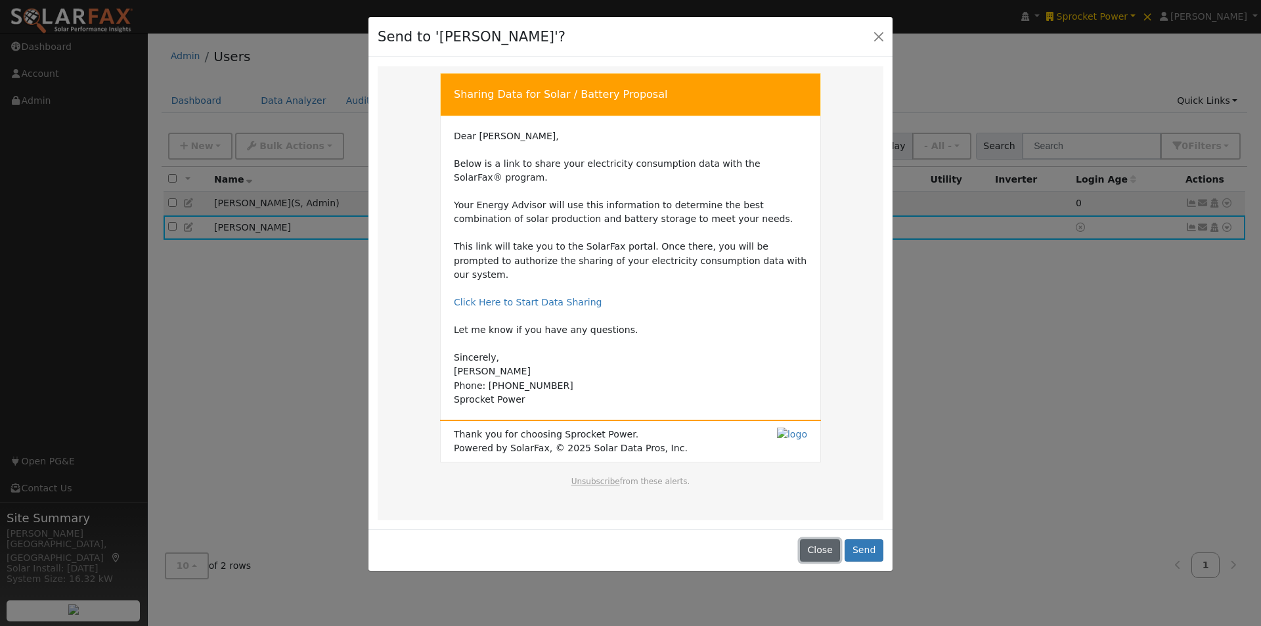
click at [820, 539] on button "Close" at bounding box center [820, 550] width 40 height 22
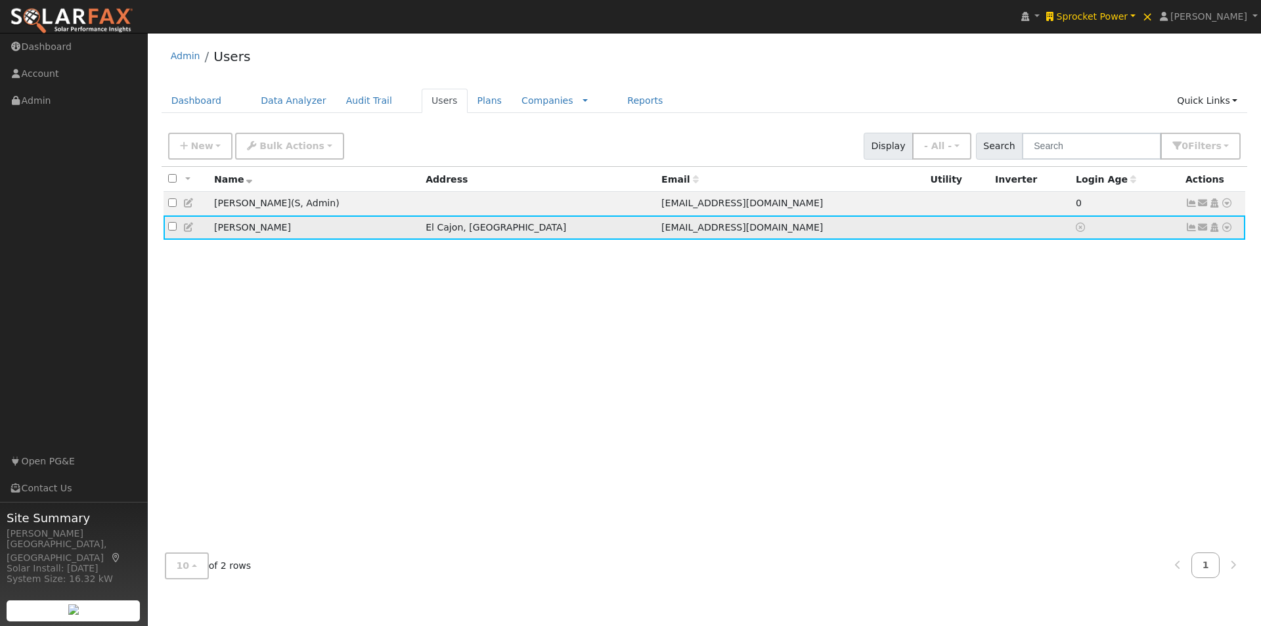
click at [1214, 229] on icon at bounding box center [1214, 227] width 12 height 9
